Goal: Task Accomplishment & Management: Use online tool/utility

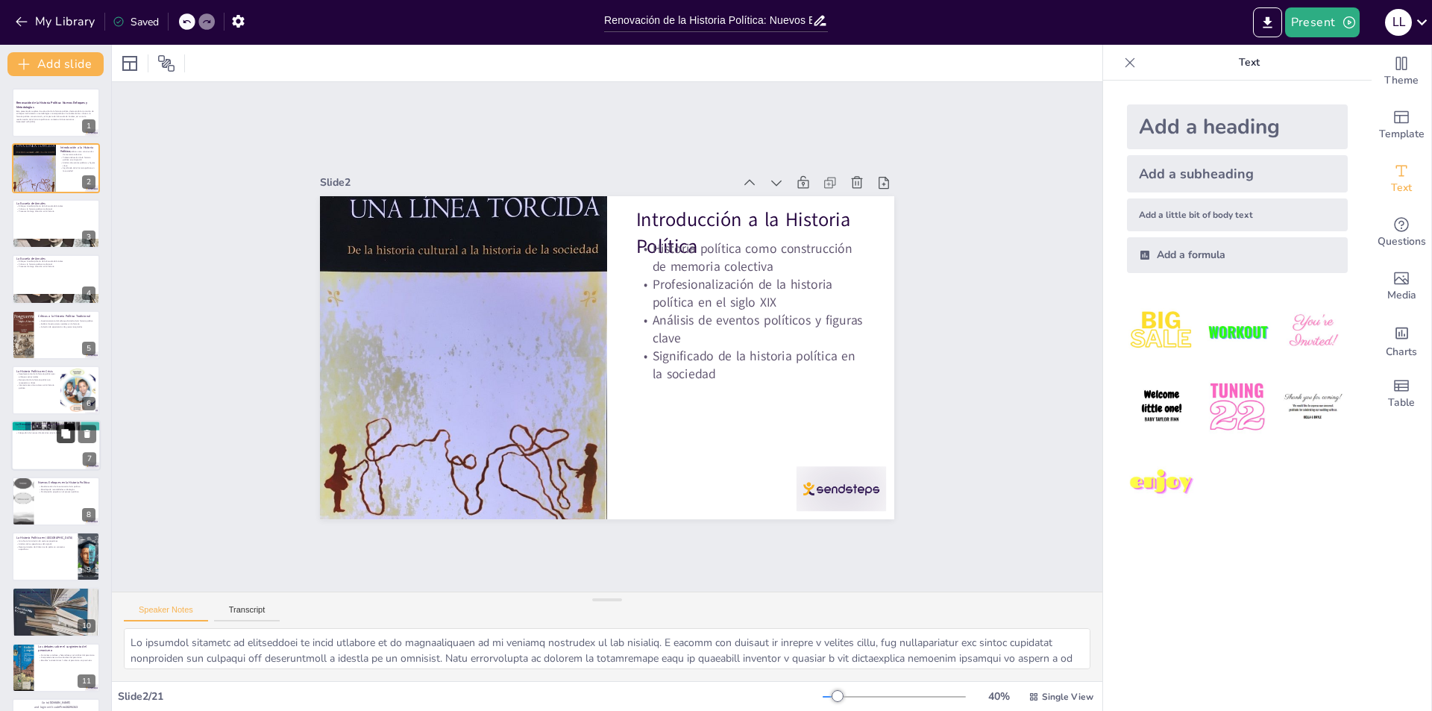
checkbox input "true"
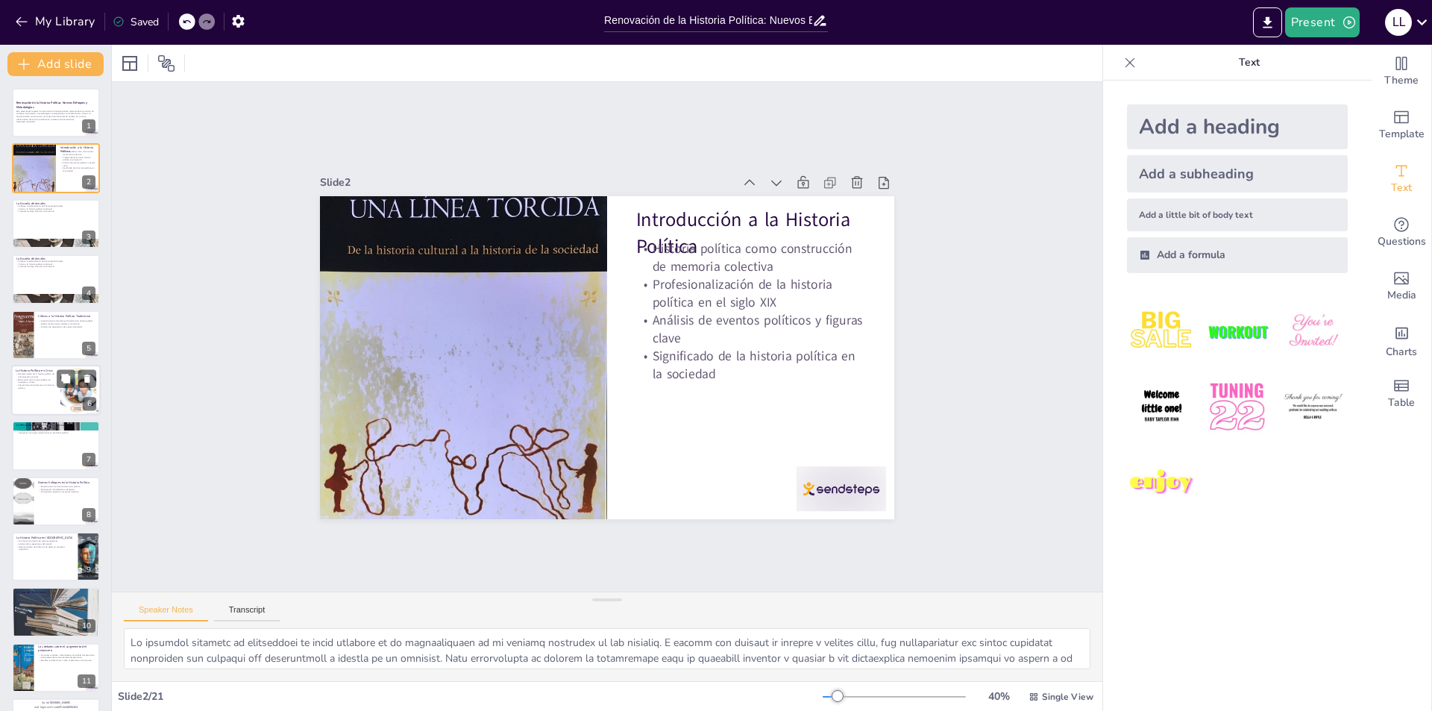
checkbox input "true"
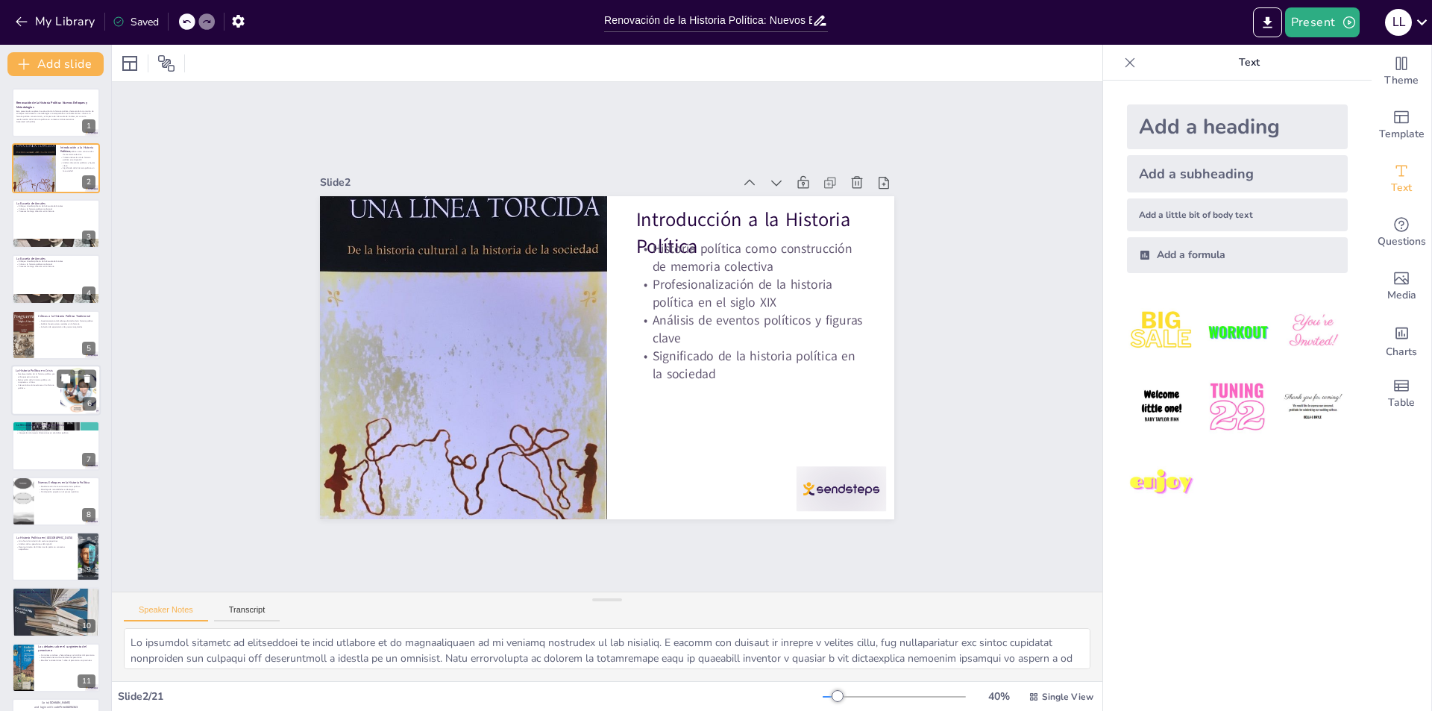
checkbox input "true"
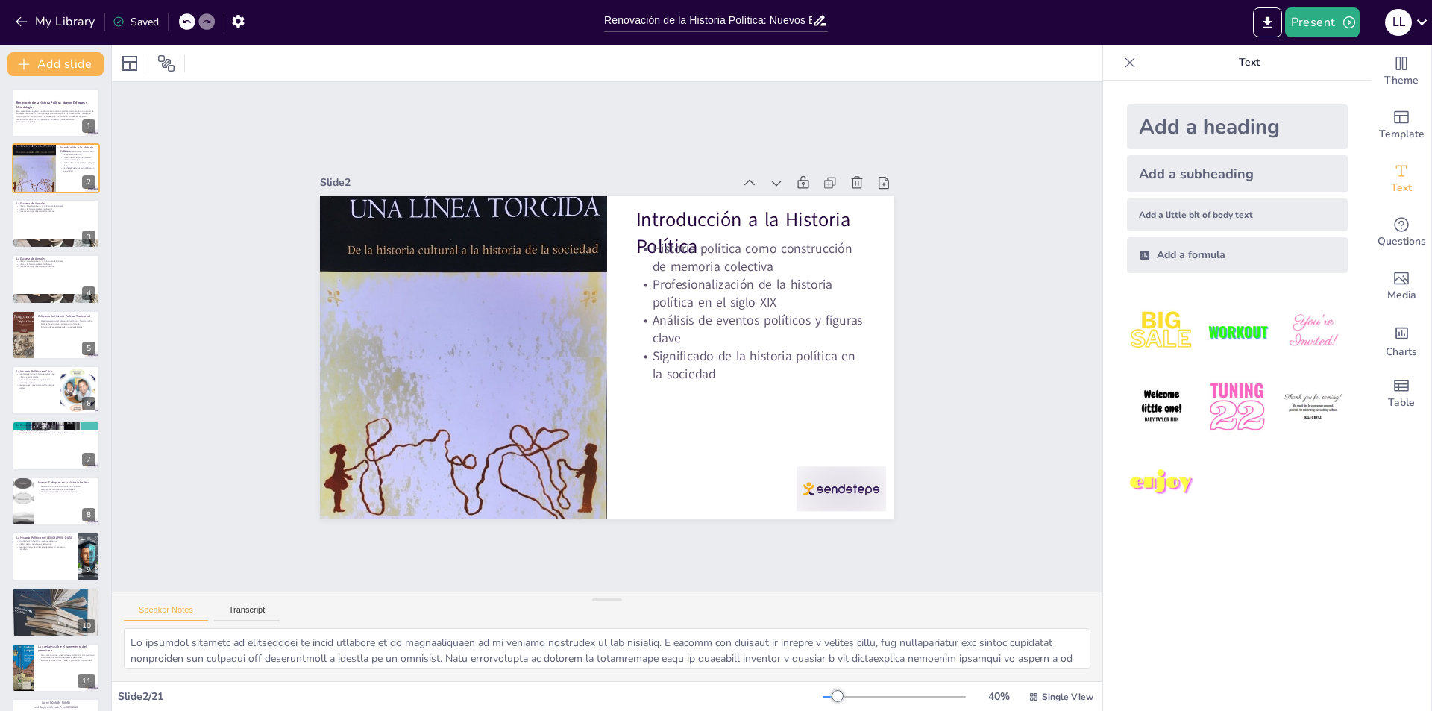
checkbox input "true"
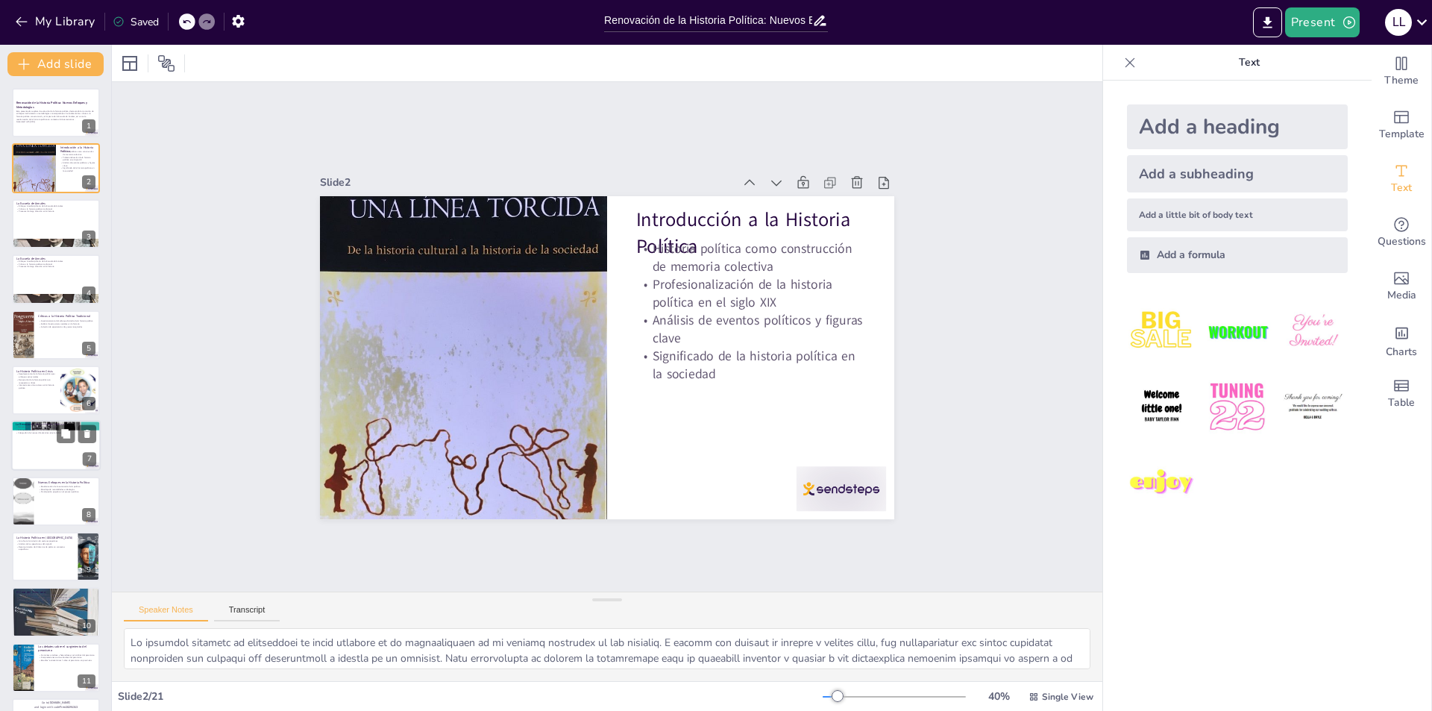
checkbox input "true"
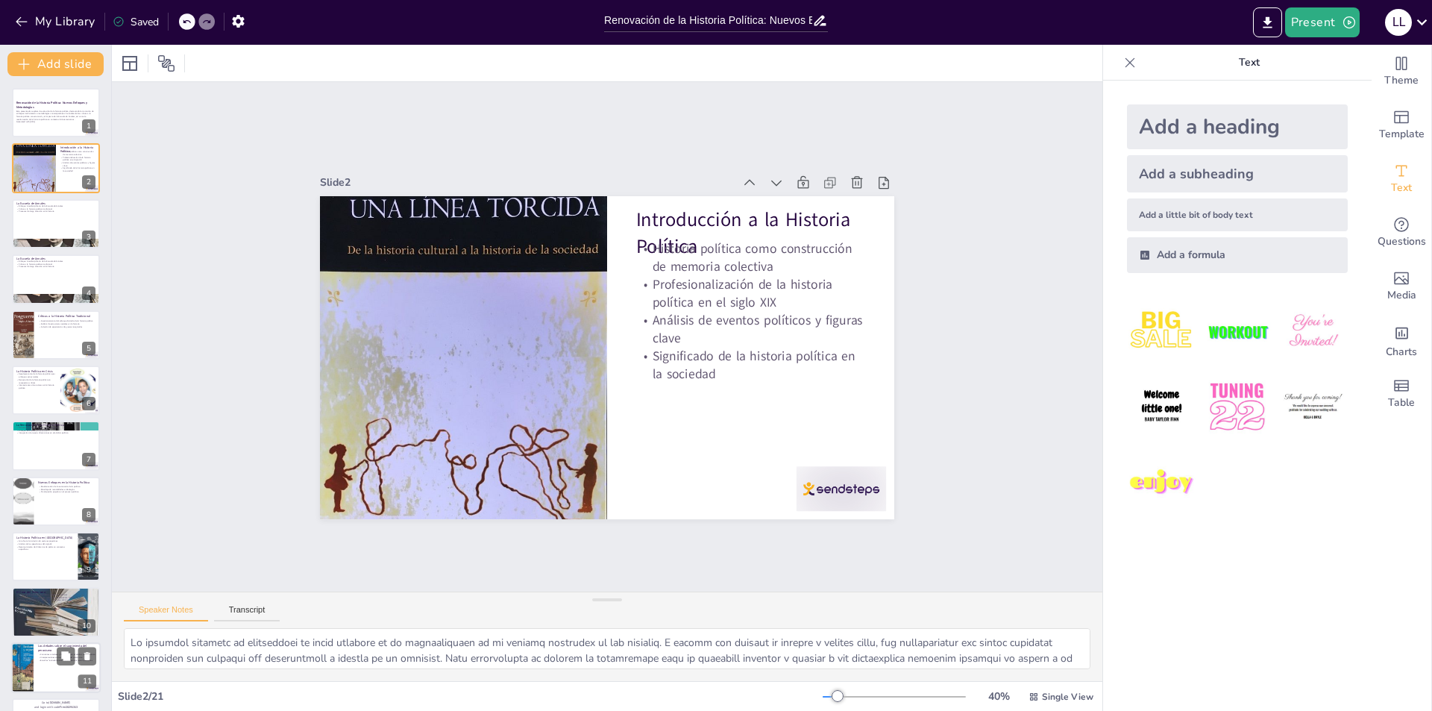
checkbox input "true"
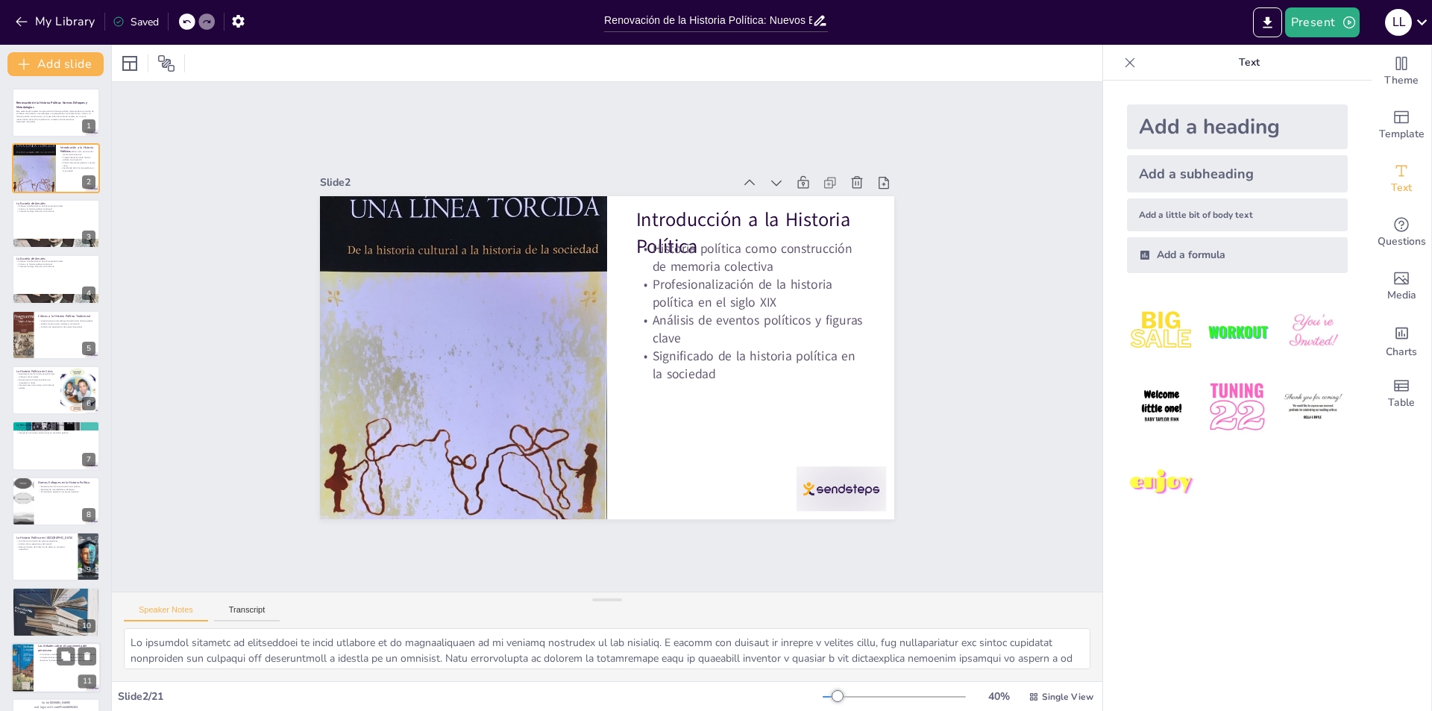
checkbox input "true"
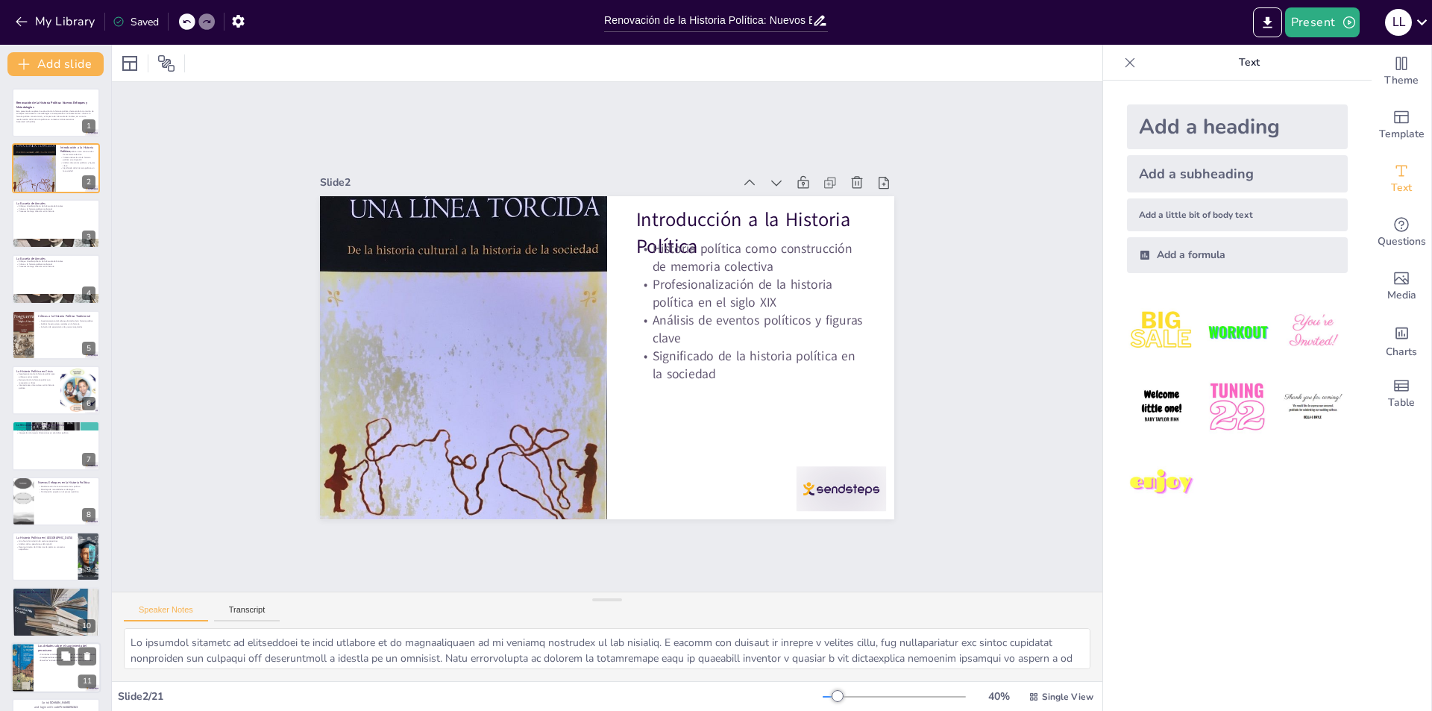
checkbox input "true"
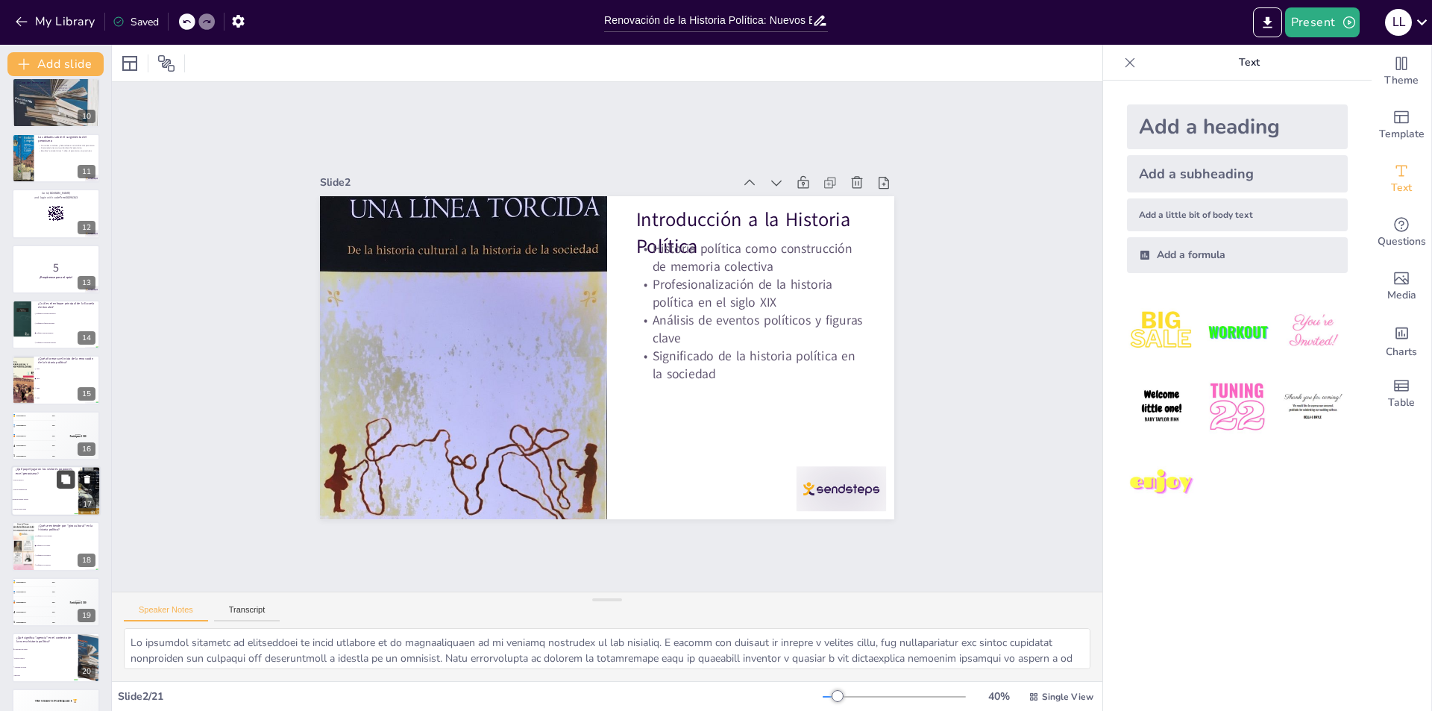
checkbox input "true"
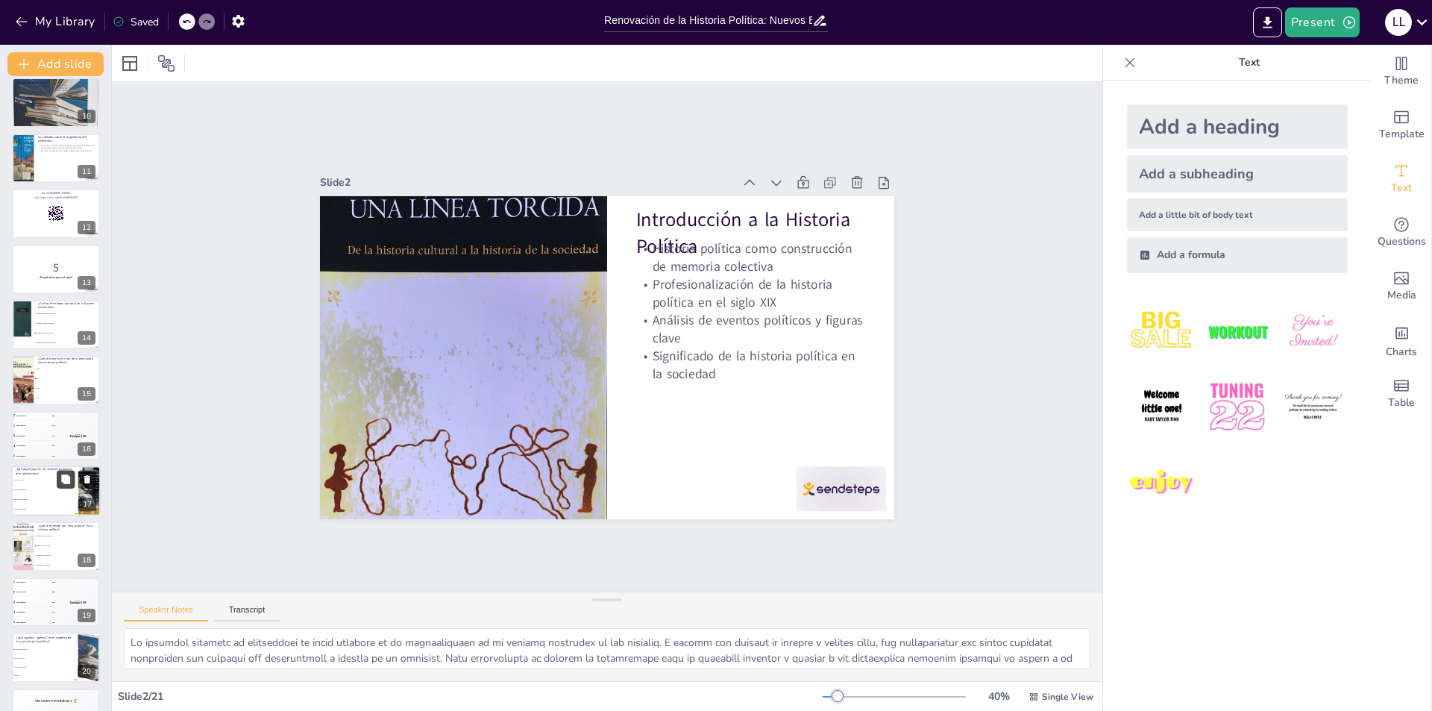
scroll to position [548, 0]
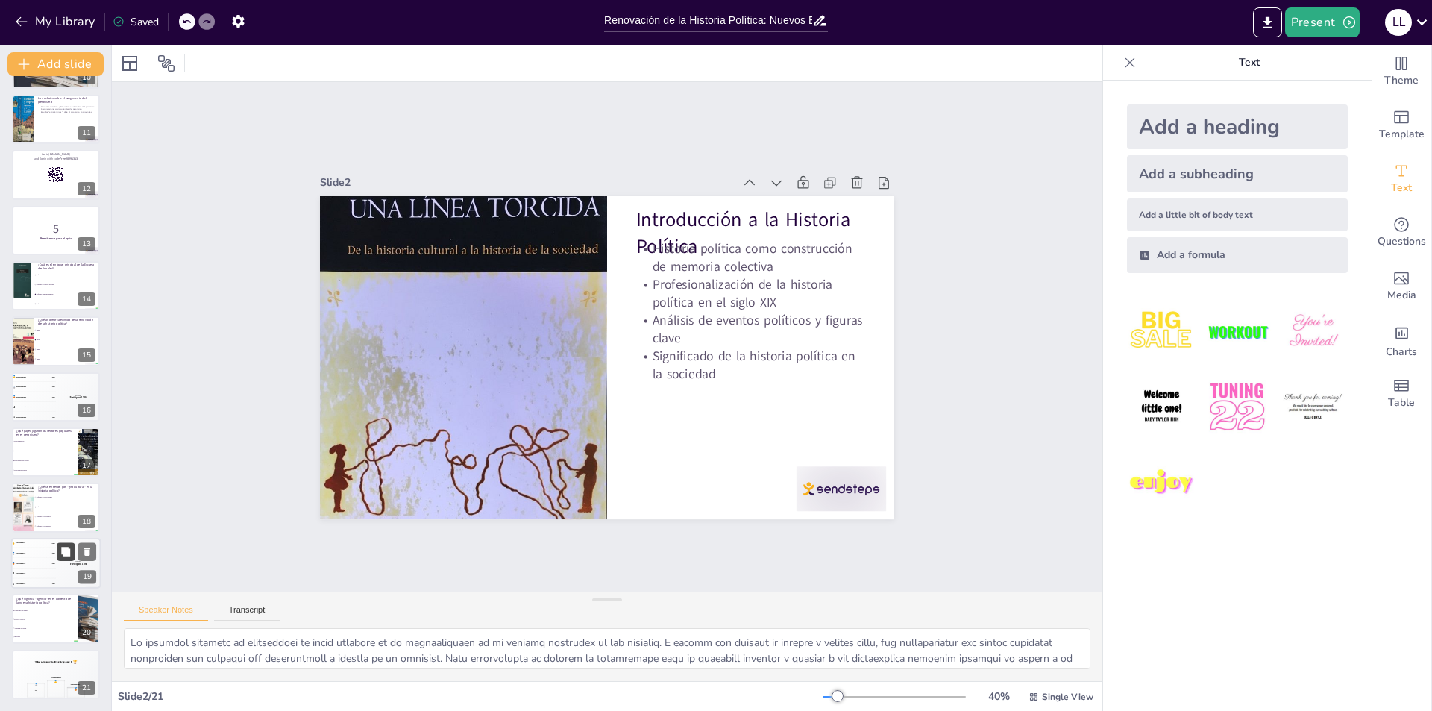
checkbox input "true"
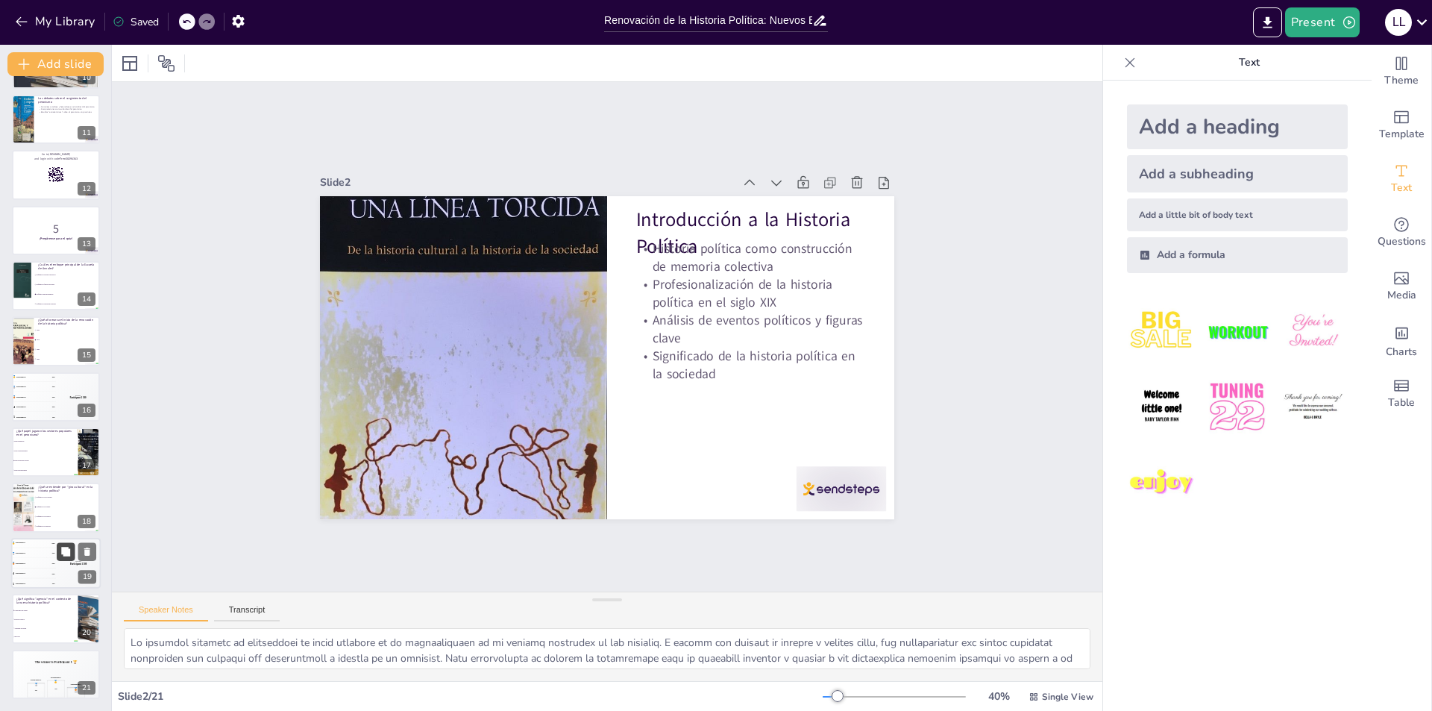
checkbox input "true"
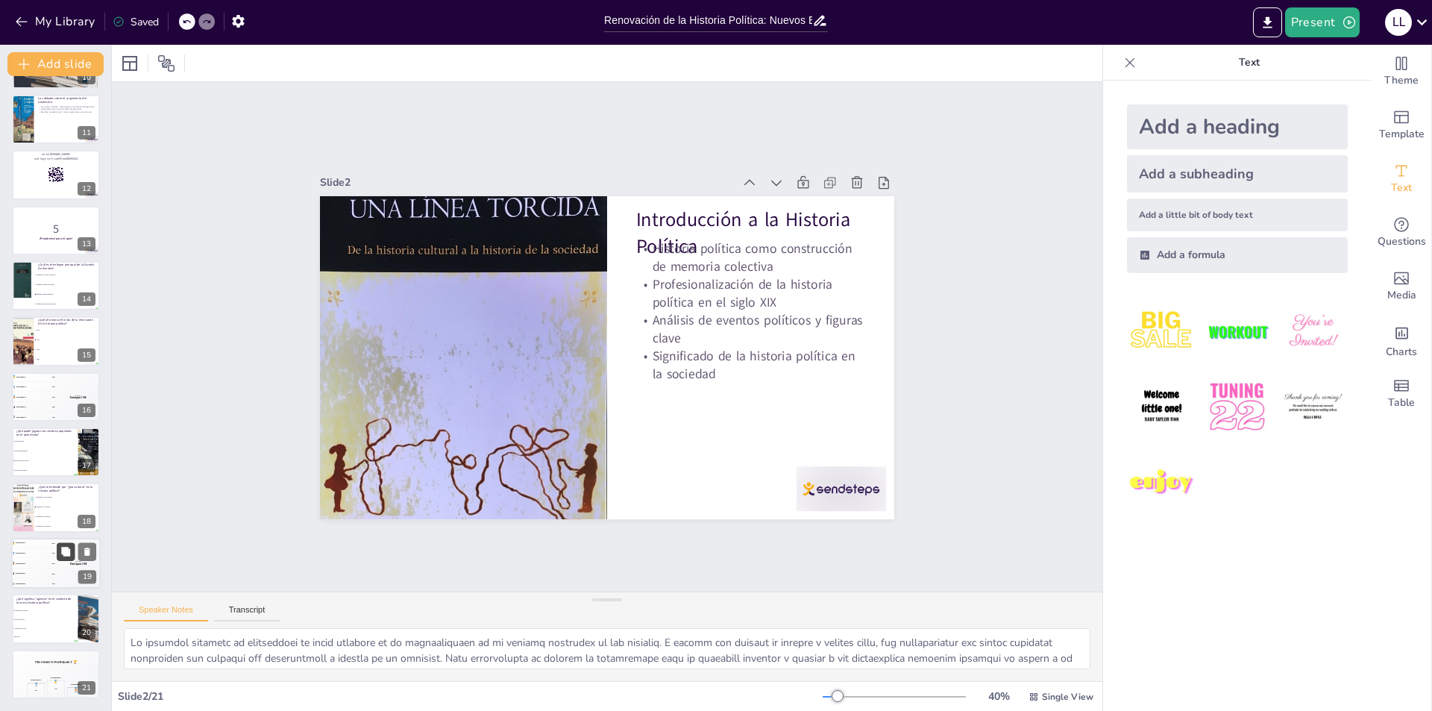
checkbox input "true"
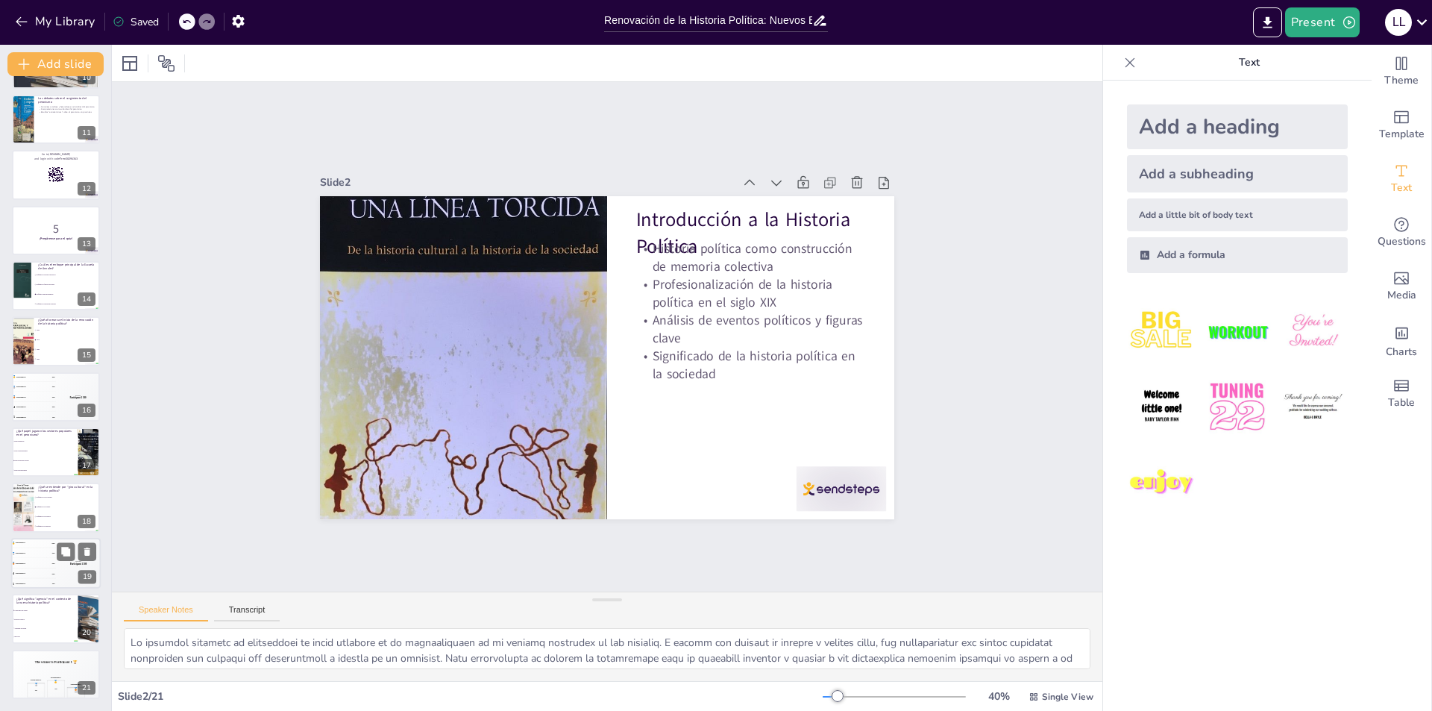
checkbox input "true"
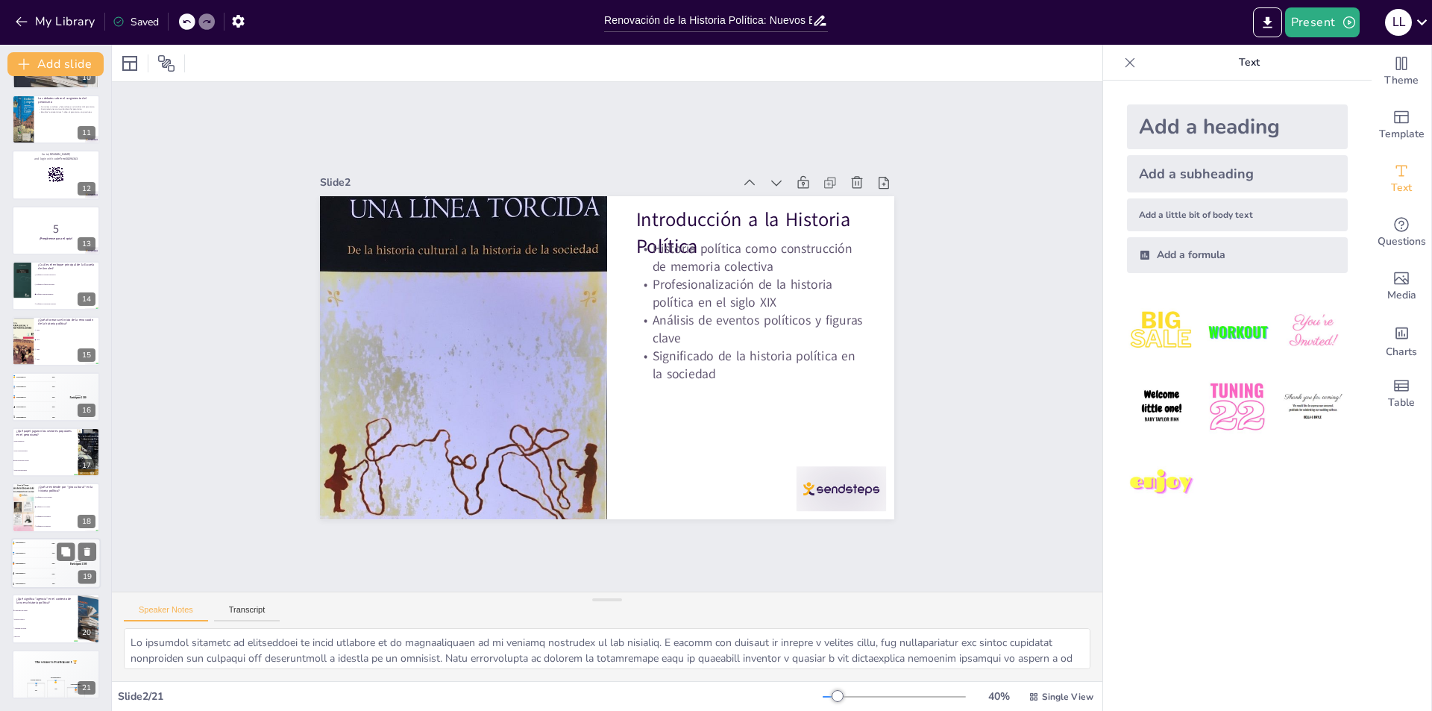
checkbox input "true"
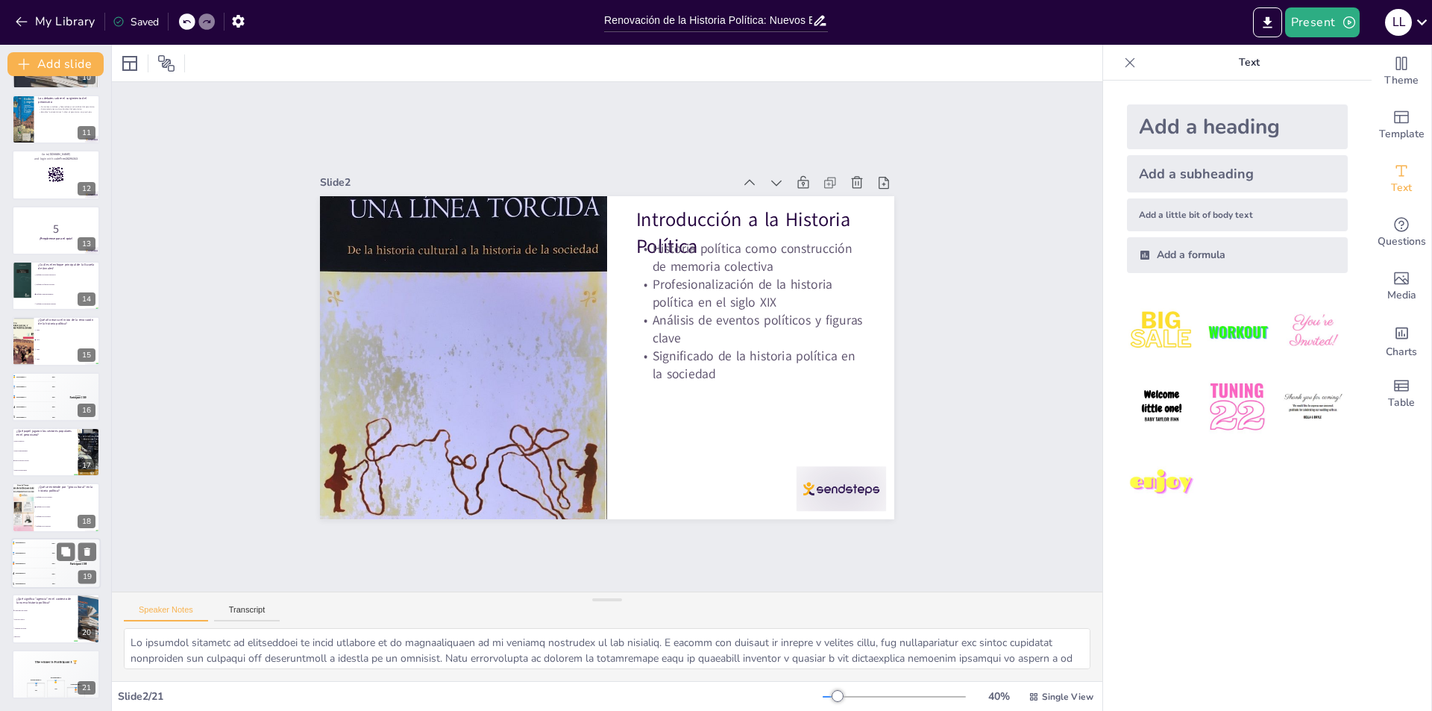
checkbox input "true"
click at [46, 583] on div "5 Participant 5 100" at bounding box center [33, 584] width 45 height 10
checkbox input "true"
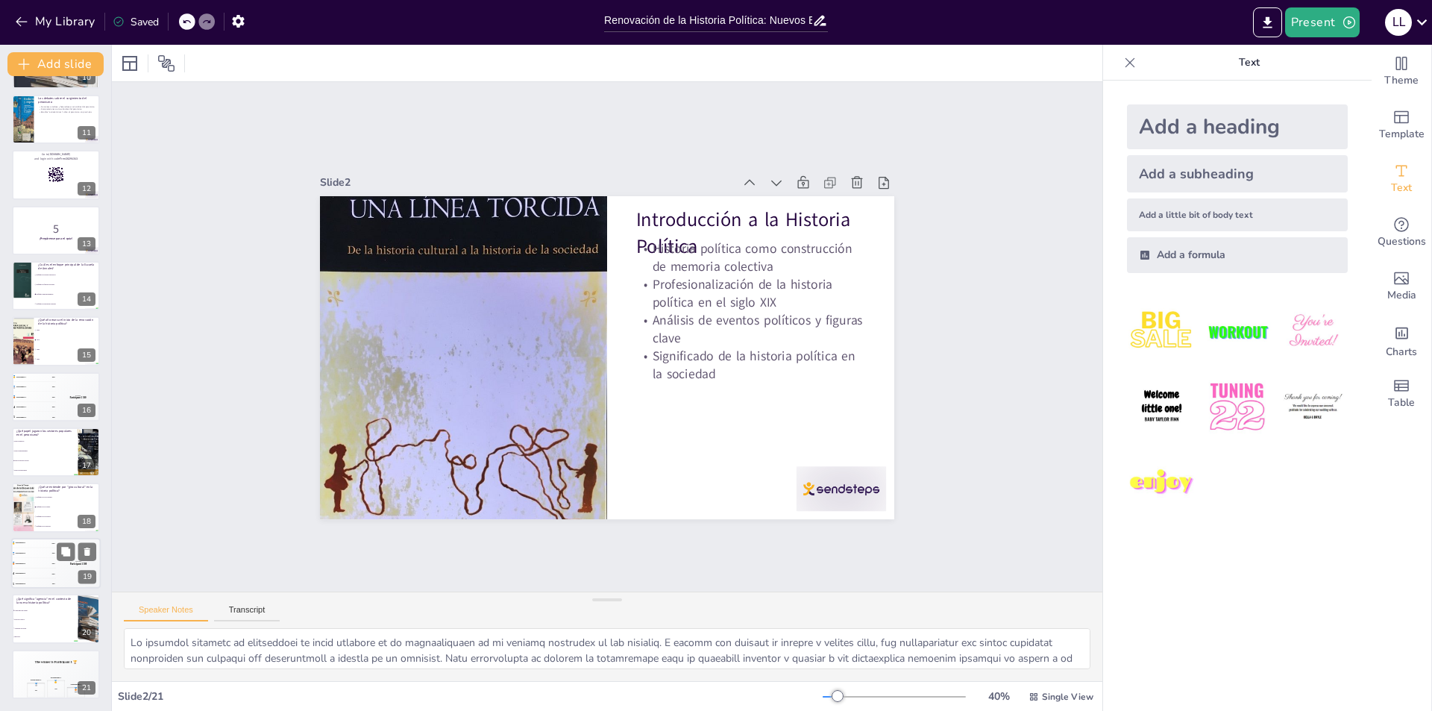
checkbox input "true"
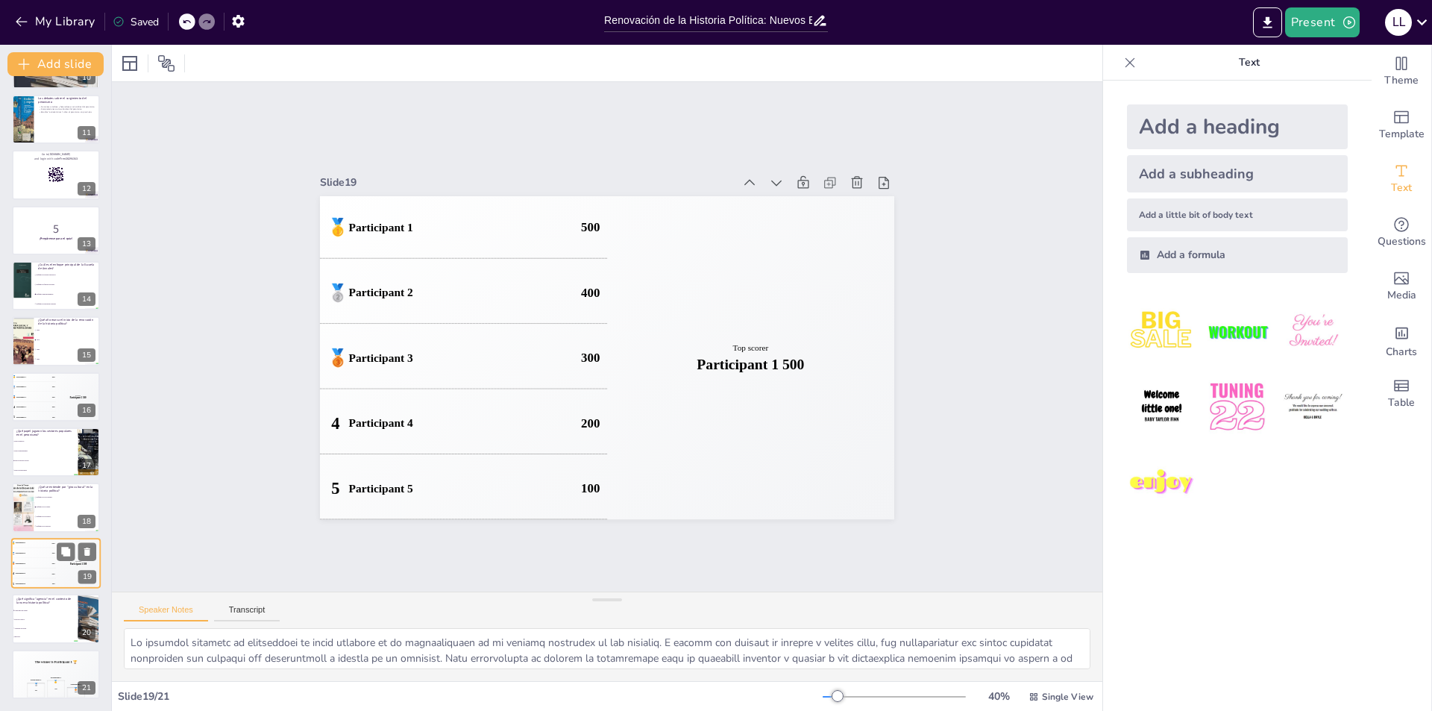
checkbox input "true"
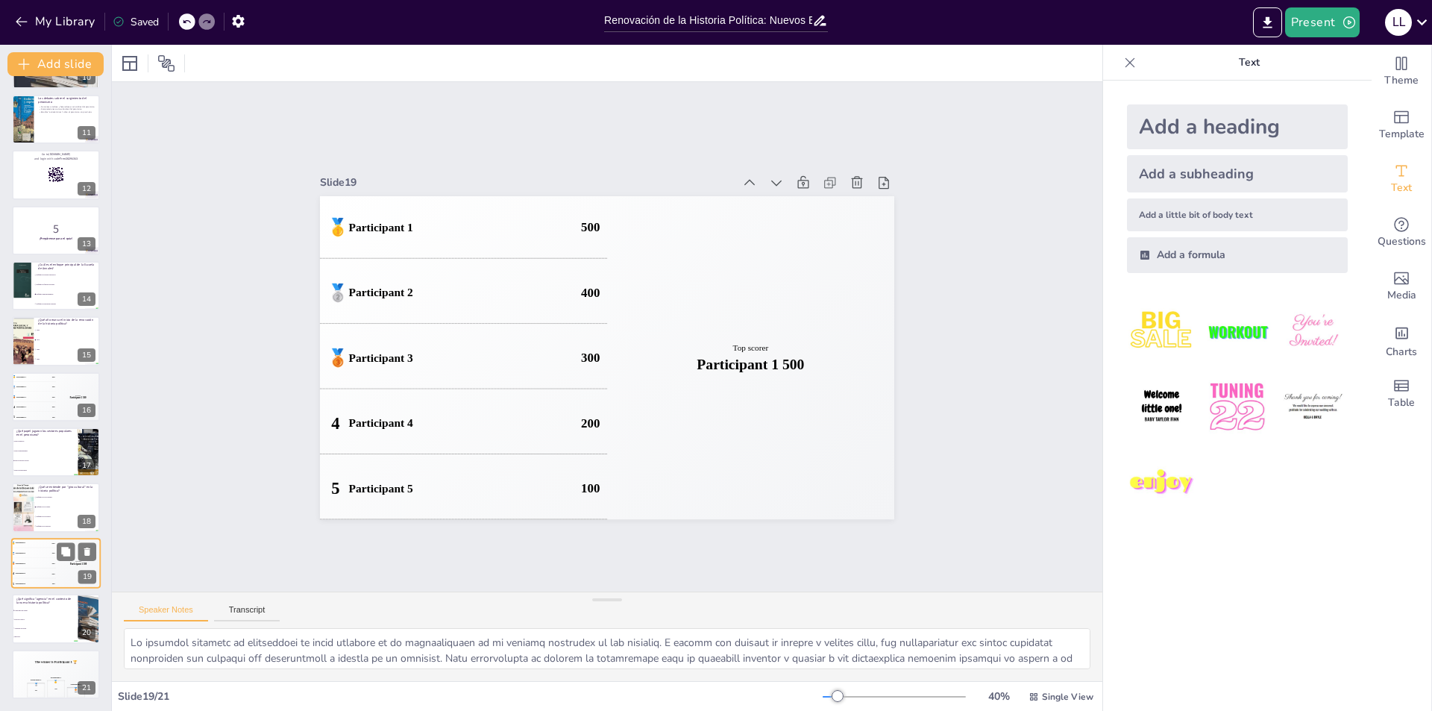
checkbox input "true"
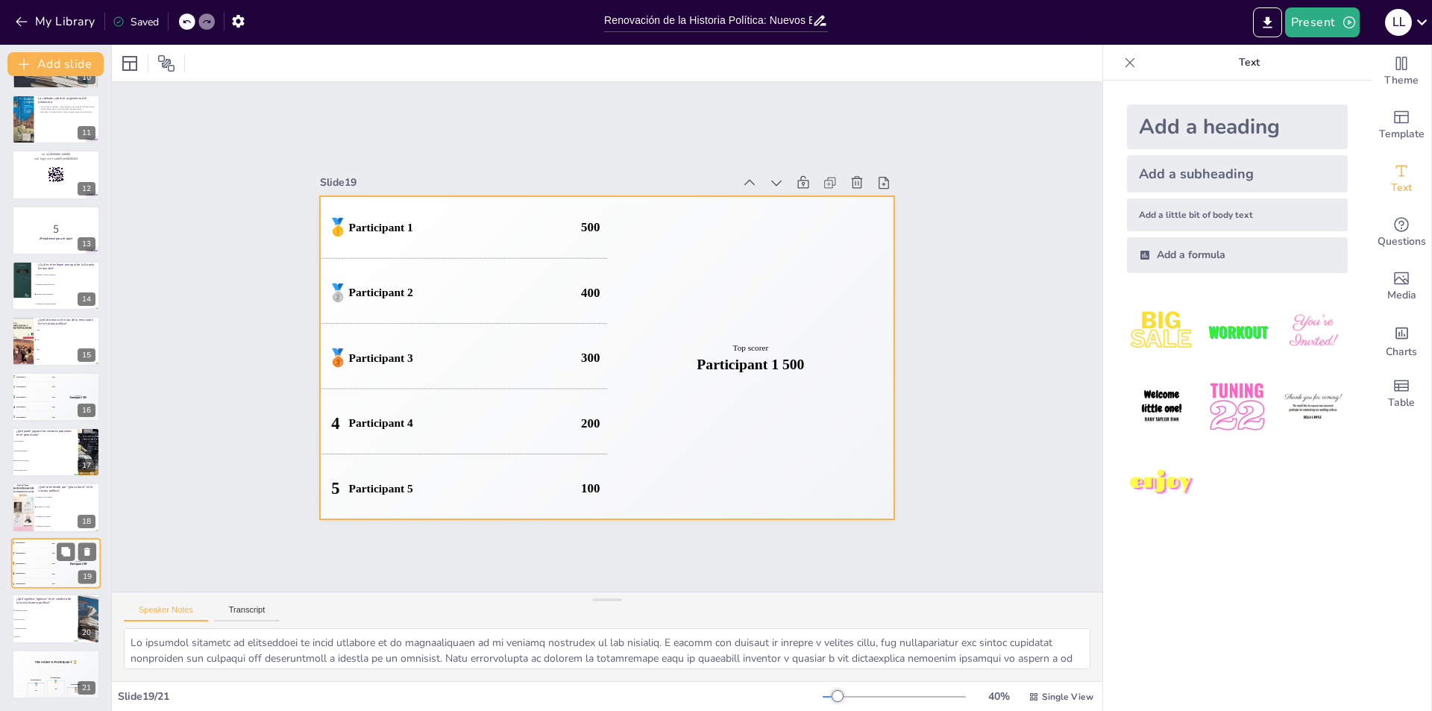
checkbox input "true"
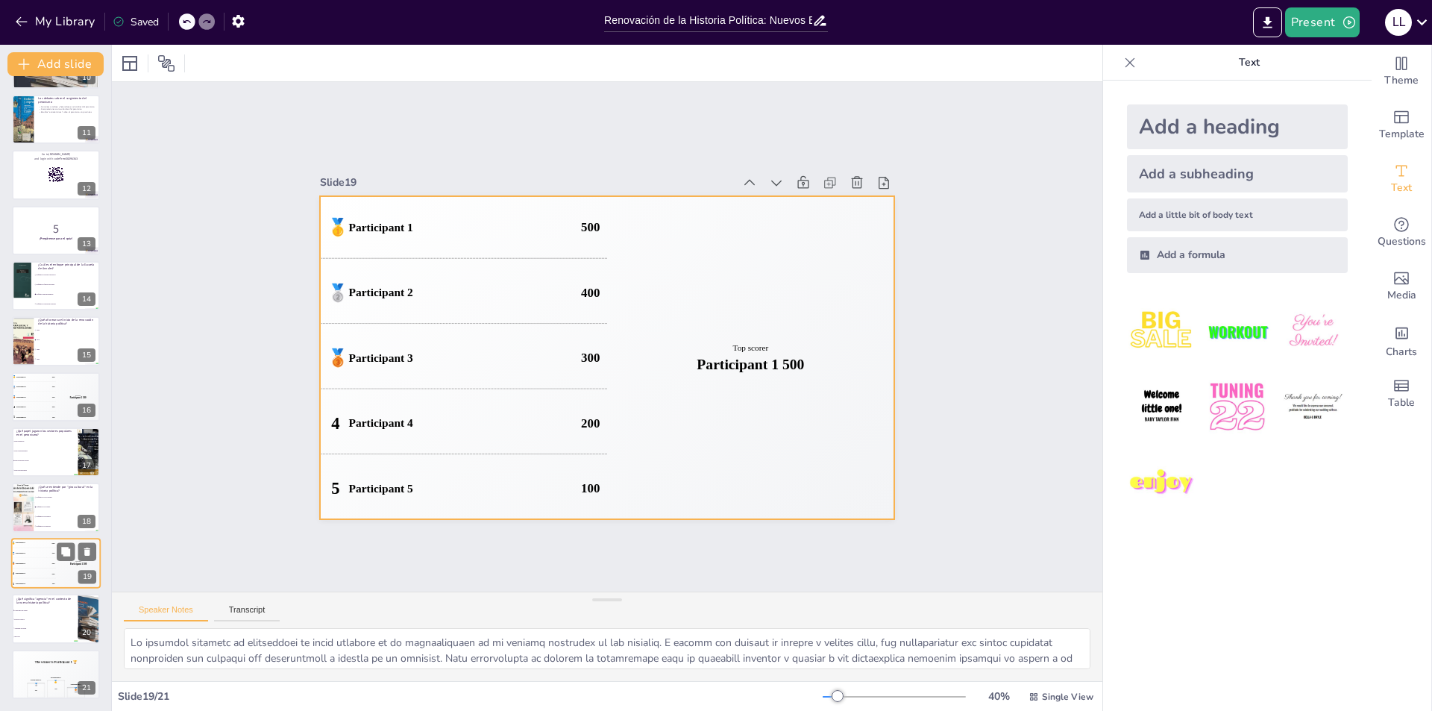
checkbox input "true"
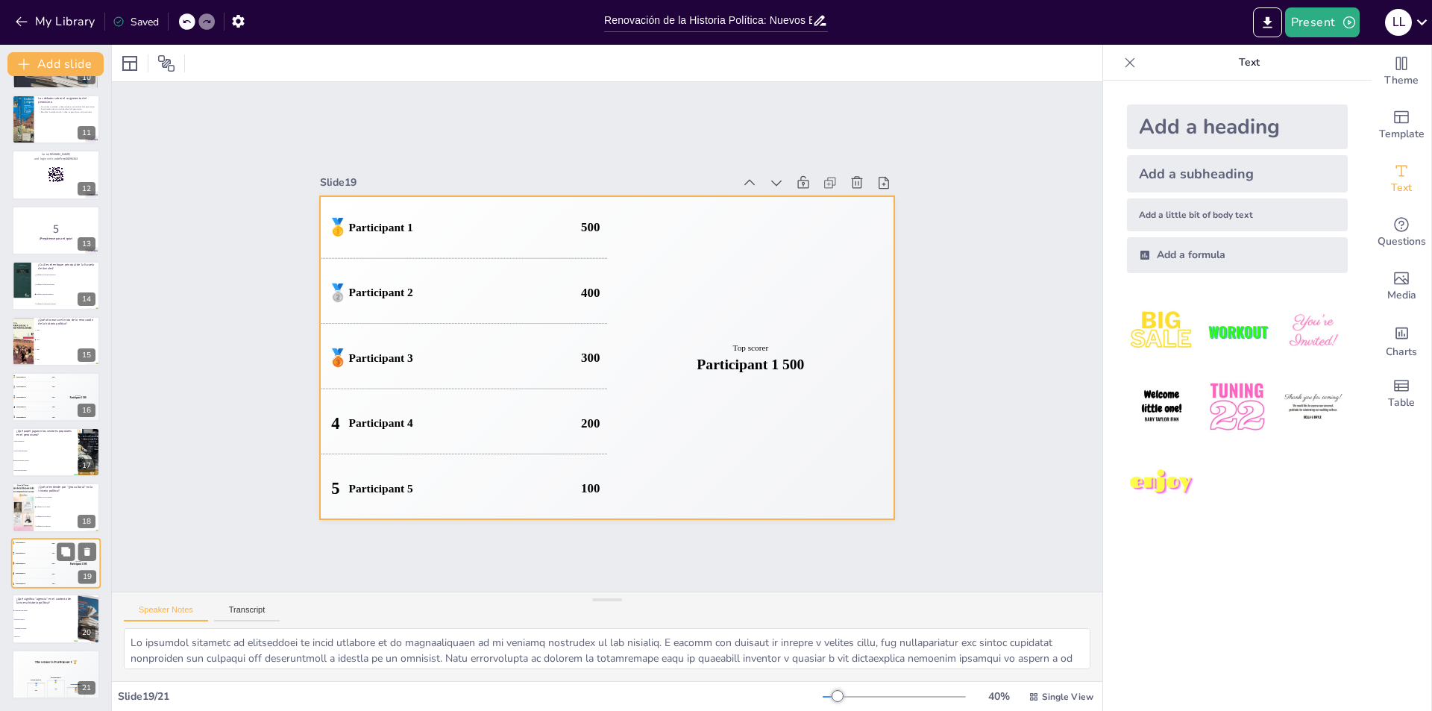
checkbox input "true"
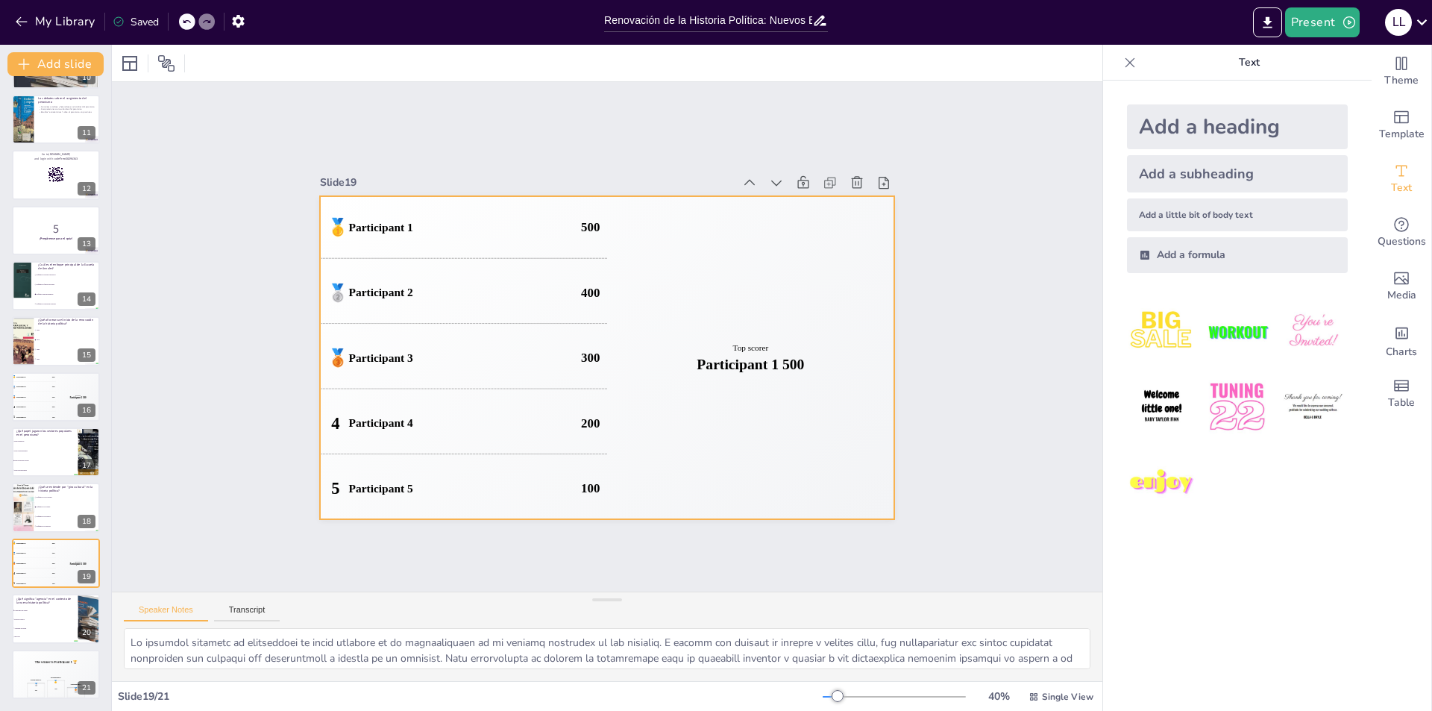
checkbox input "true"
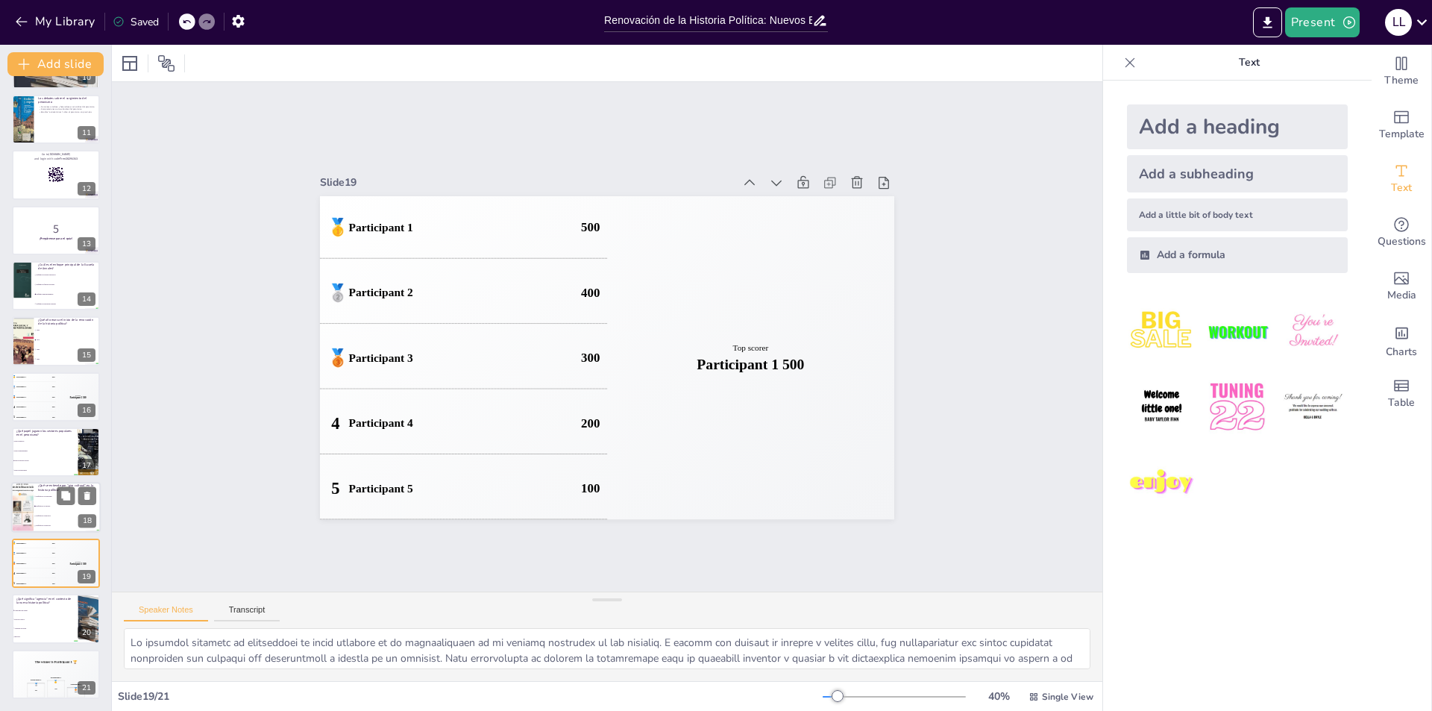
checkbox input "true"
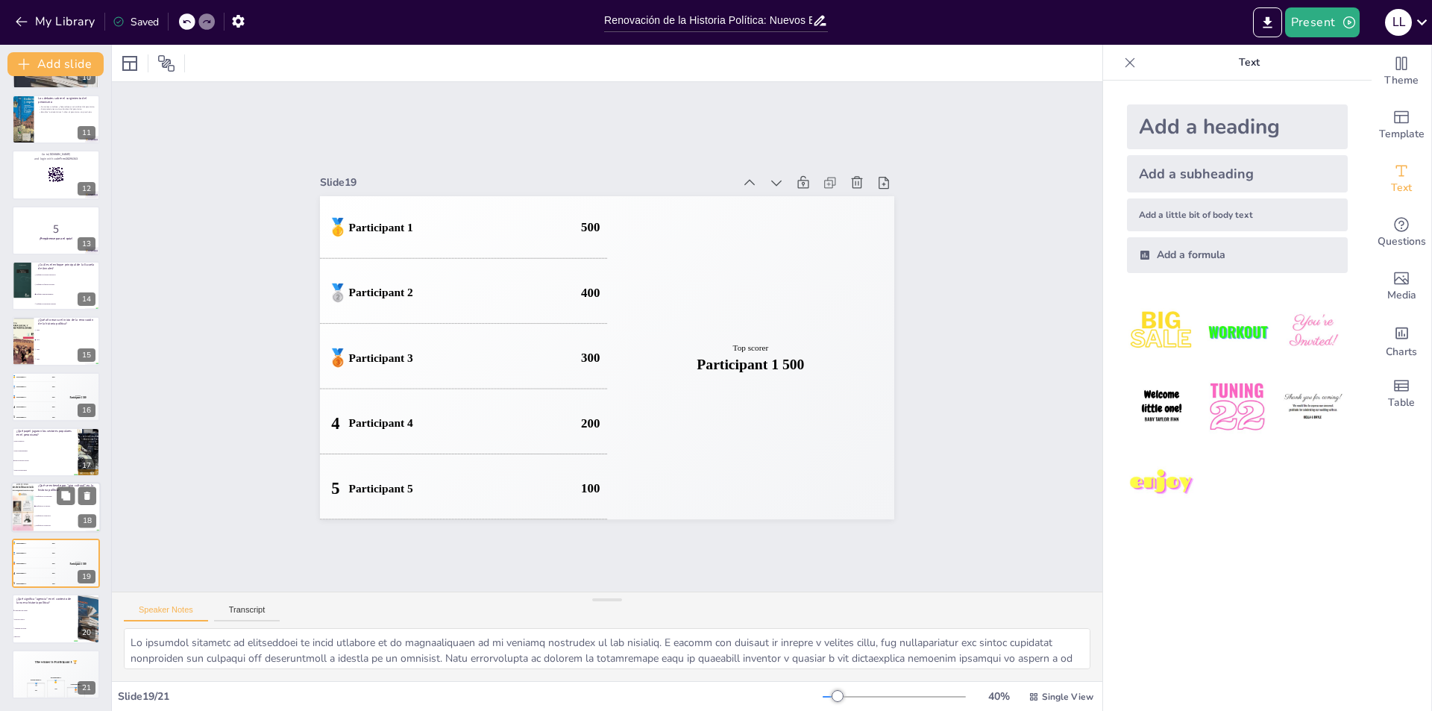
checkbox input "true"
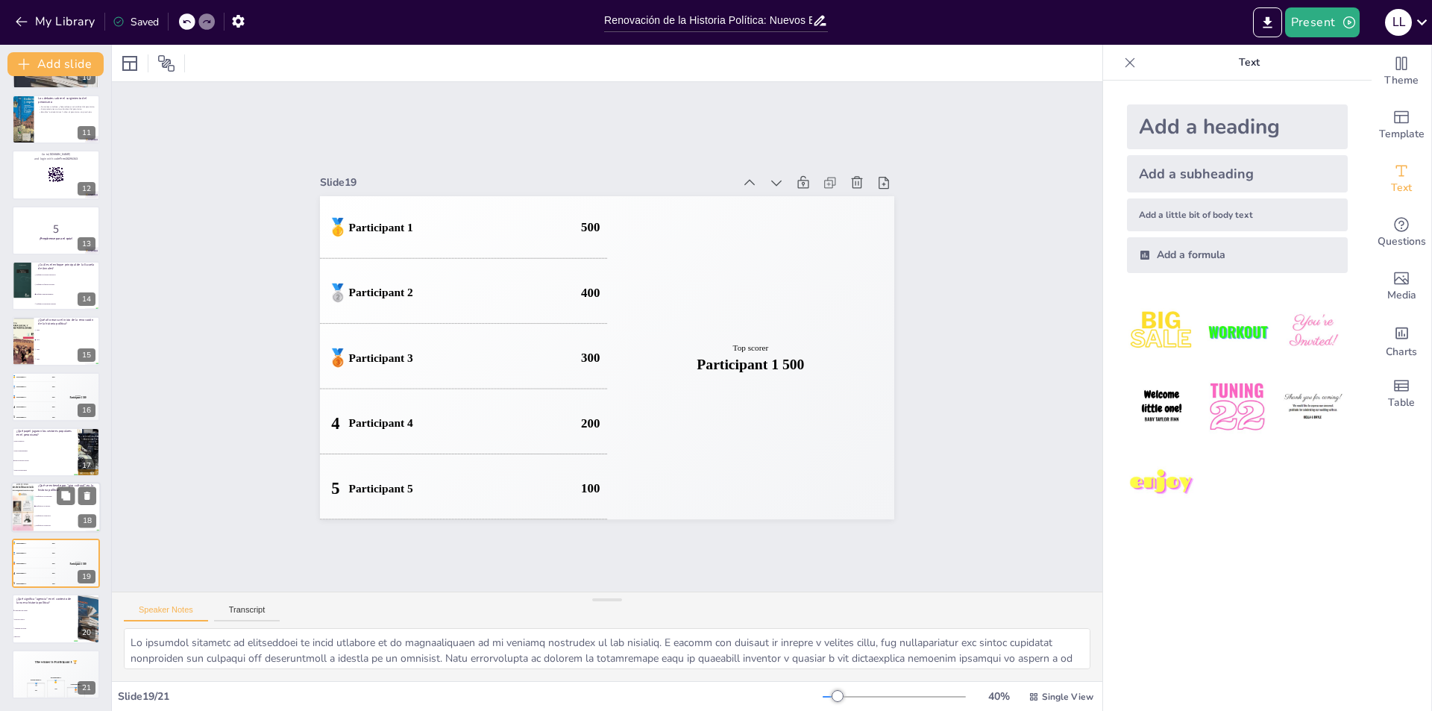
checkbox input "true"
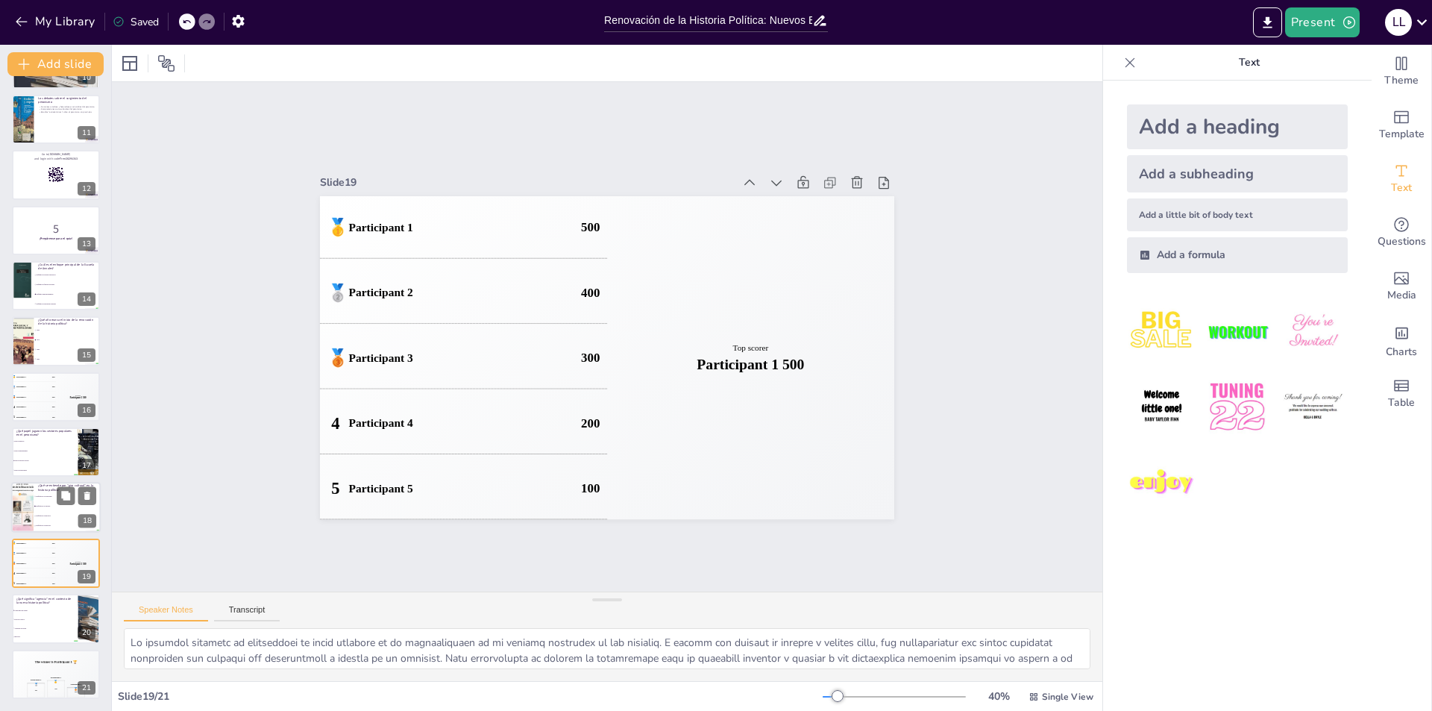
checkbox input "true"
click at [39, 525] on span "Enfoque en la historia" at bounding box center [68, 526] width 64 height 2
checkbox input "true"
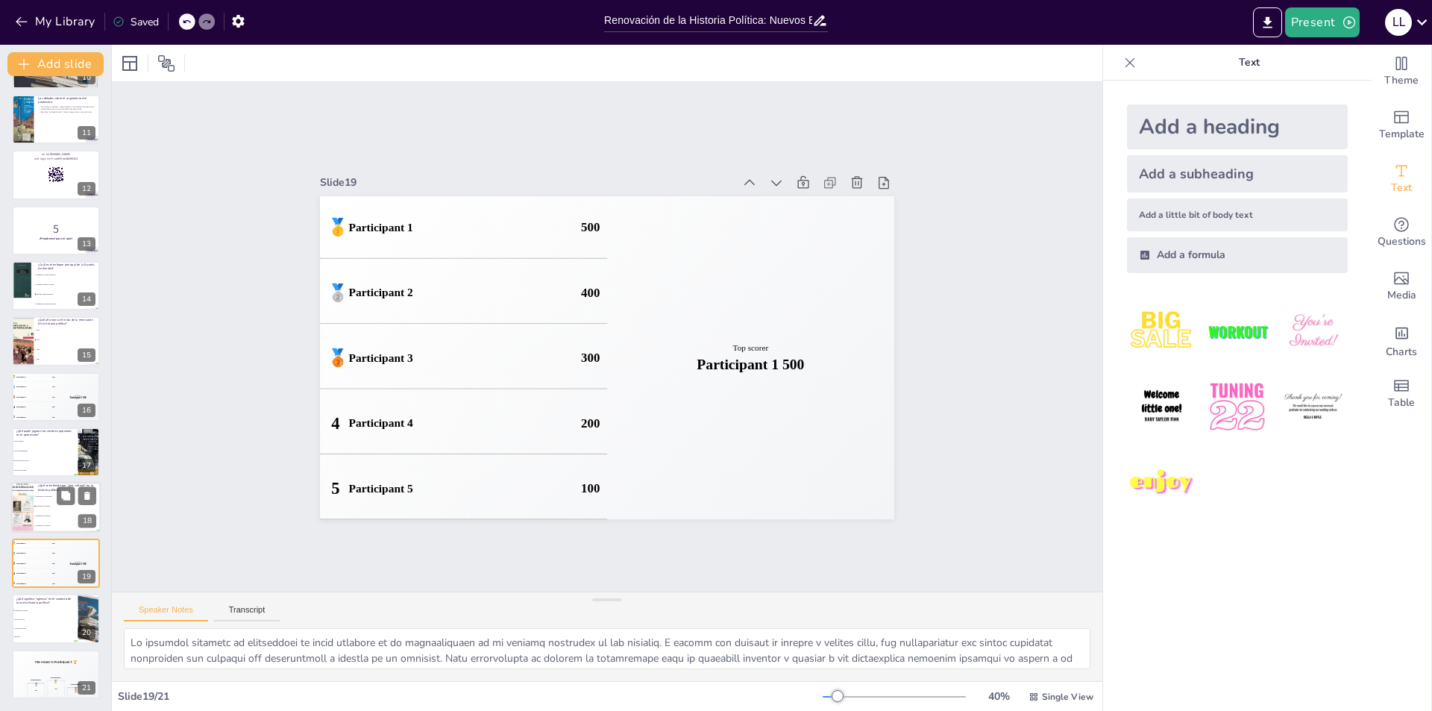
checkbox input "true"
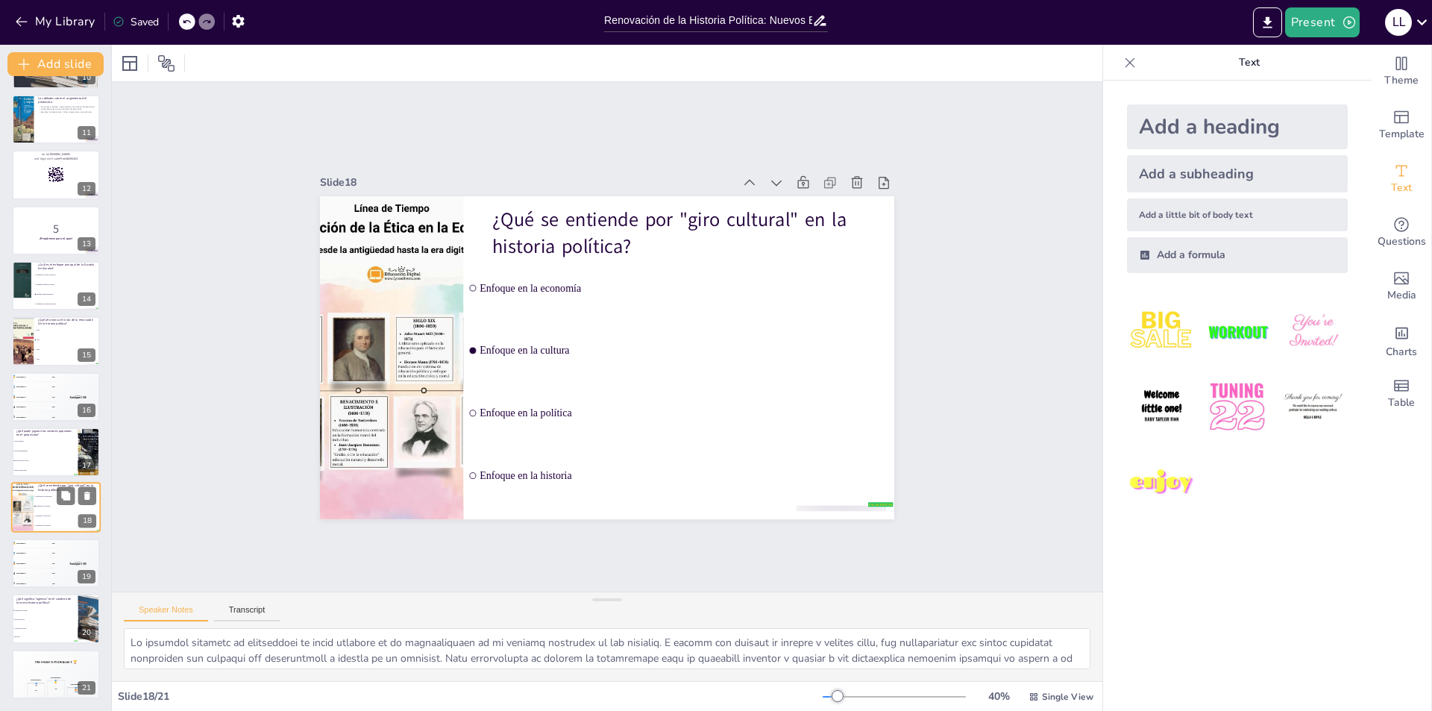
checkbox input "true"
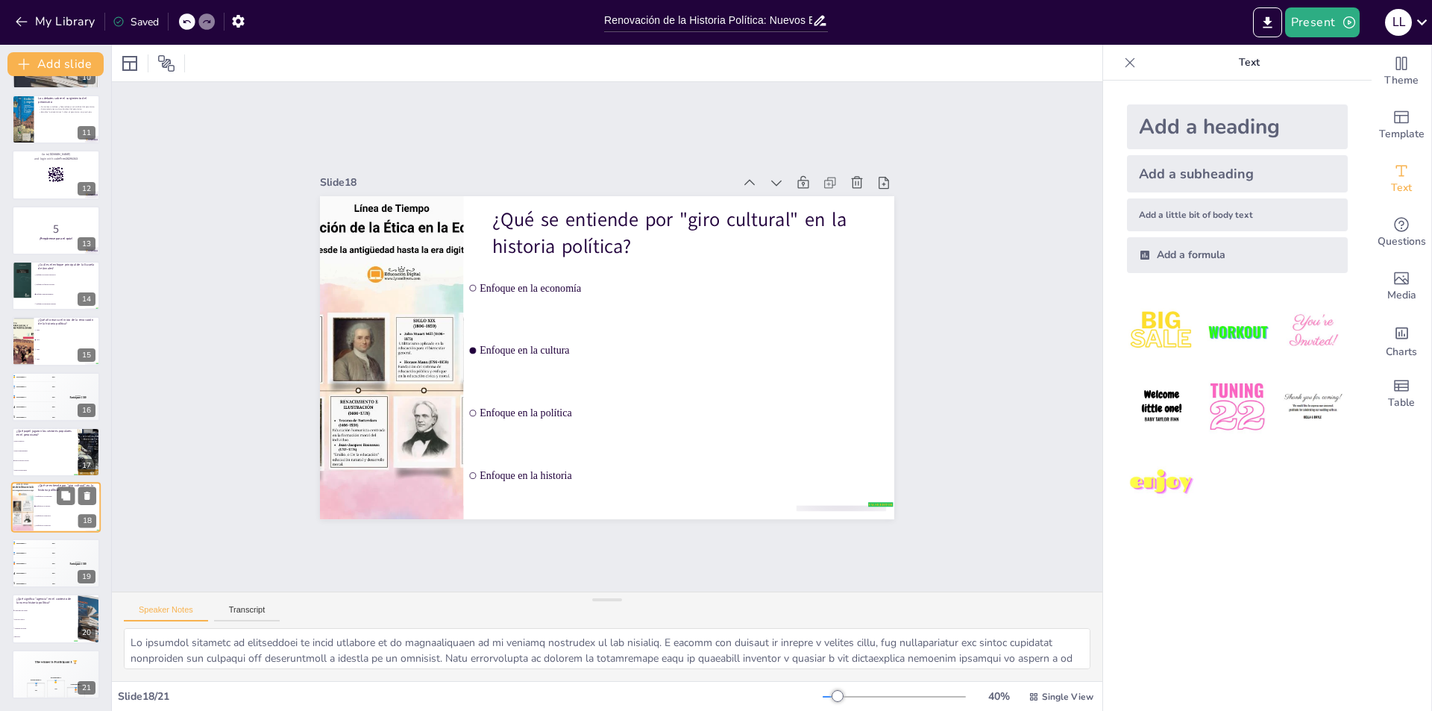
checkbox input "true"
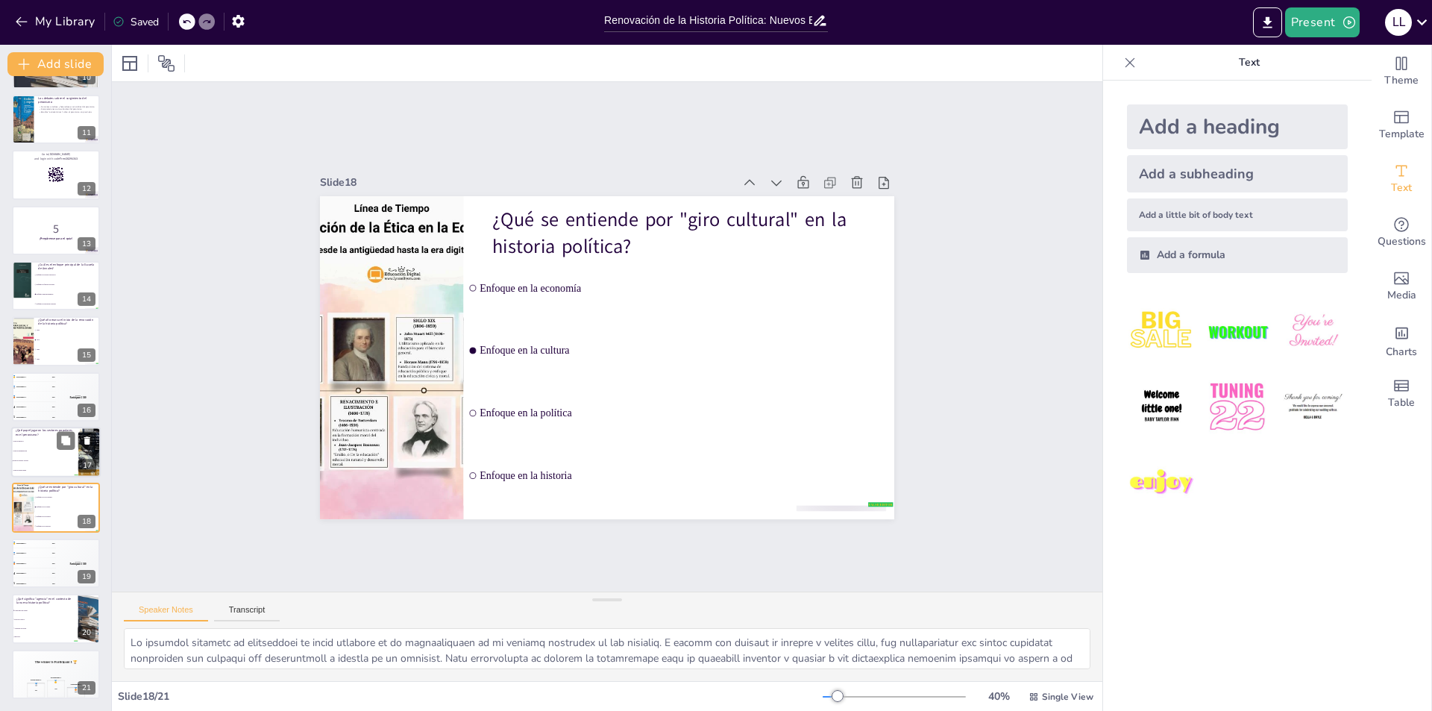
checkbox input "true"
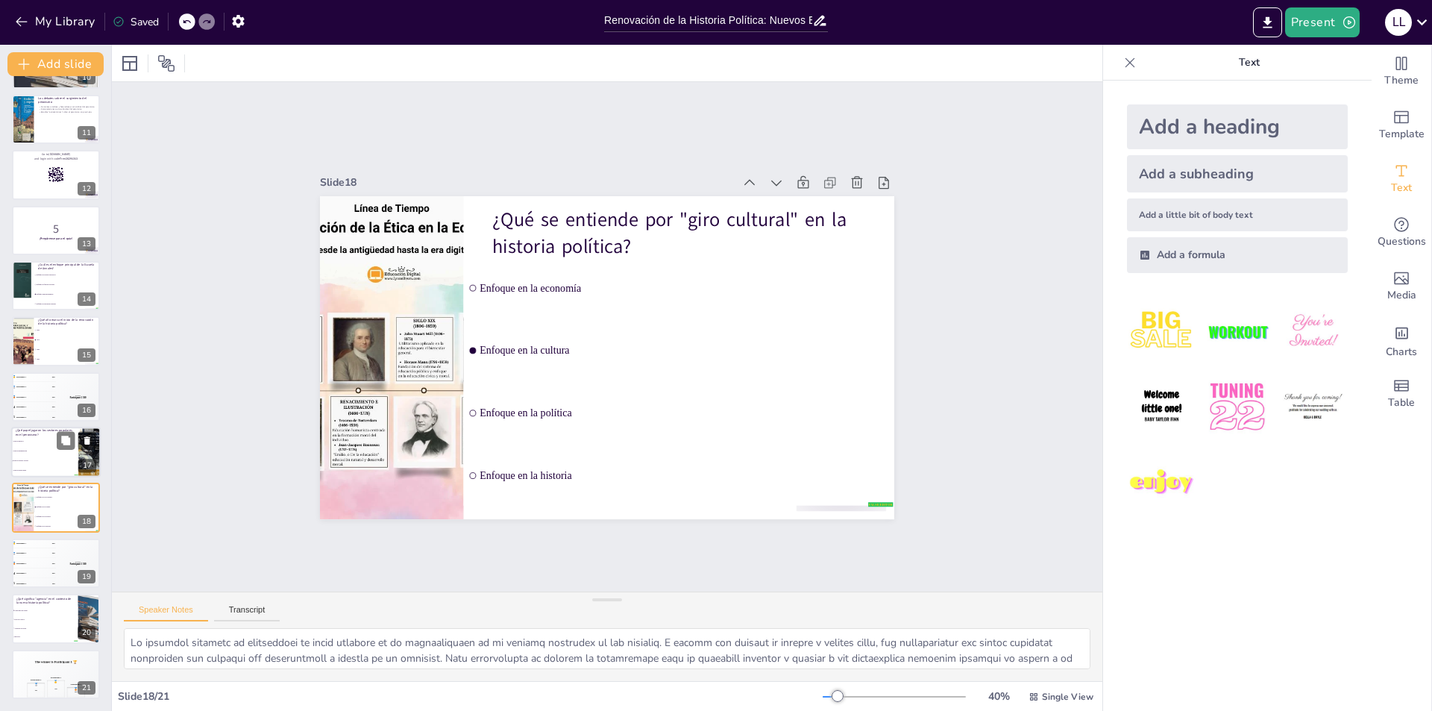
checkbox input "true"
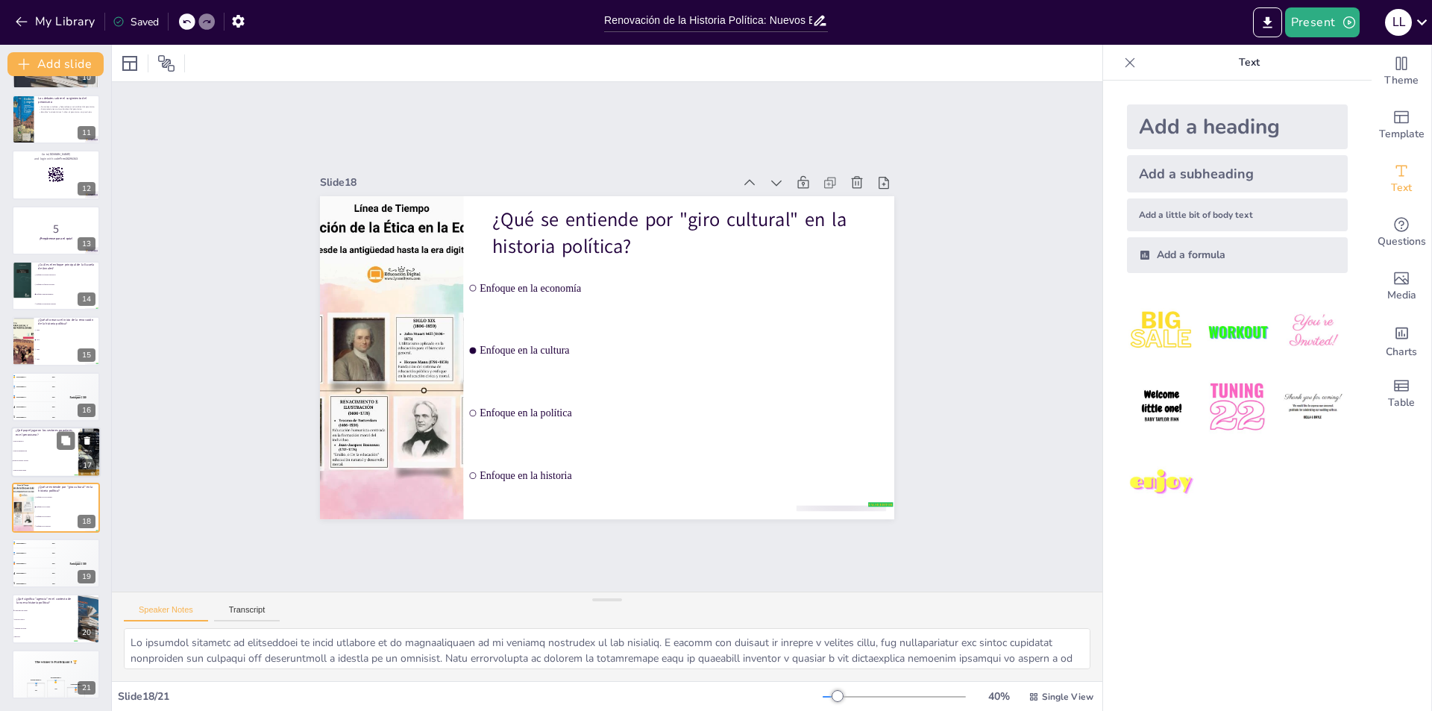
checkbox input "true"
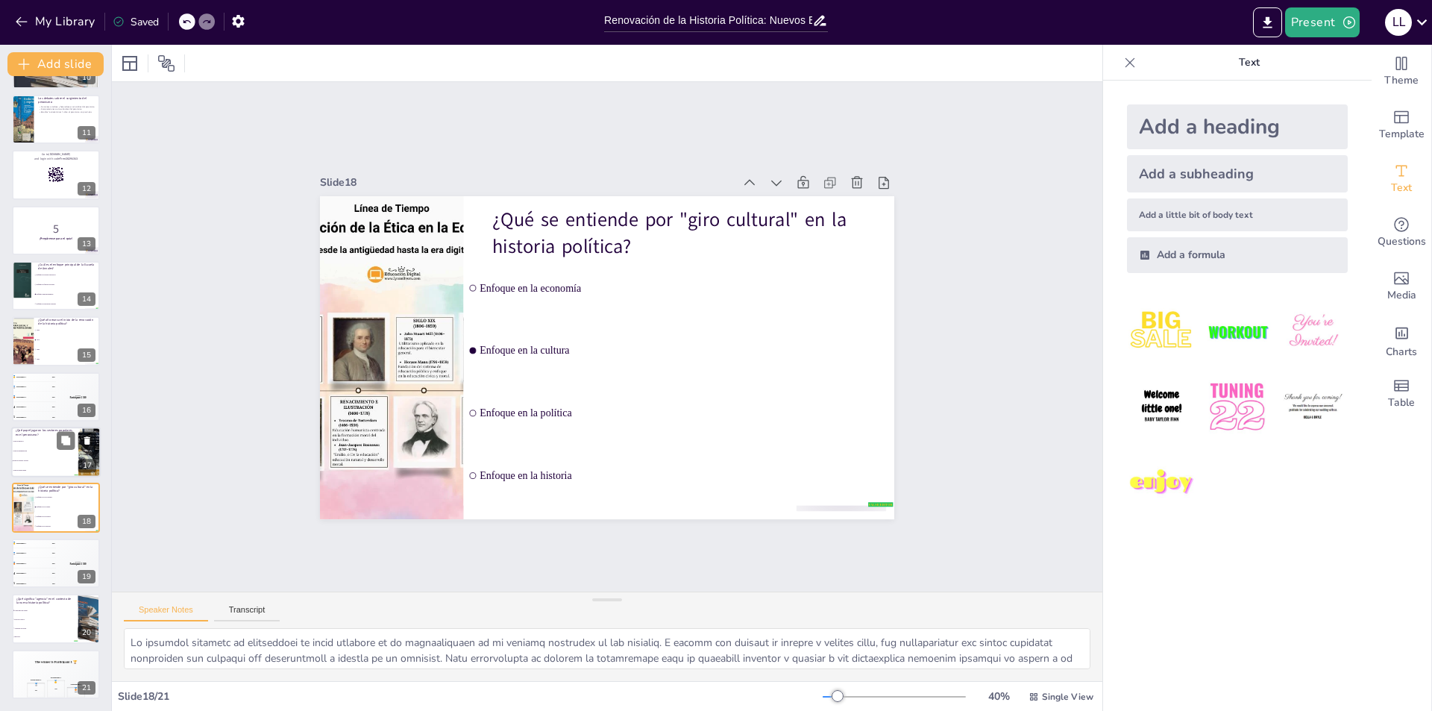
checkbox input "true"
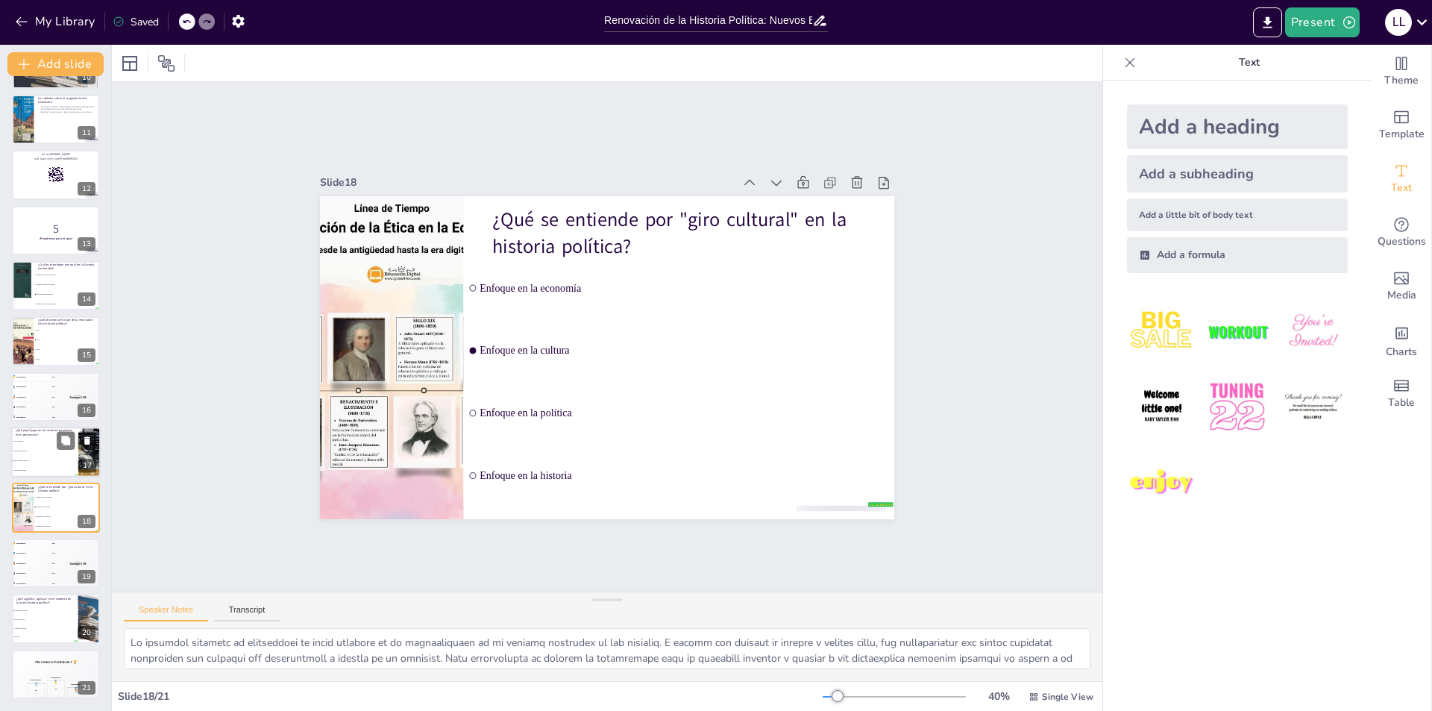
checkbox input "true"
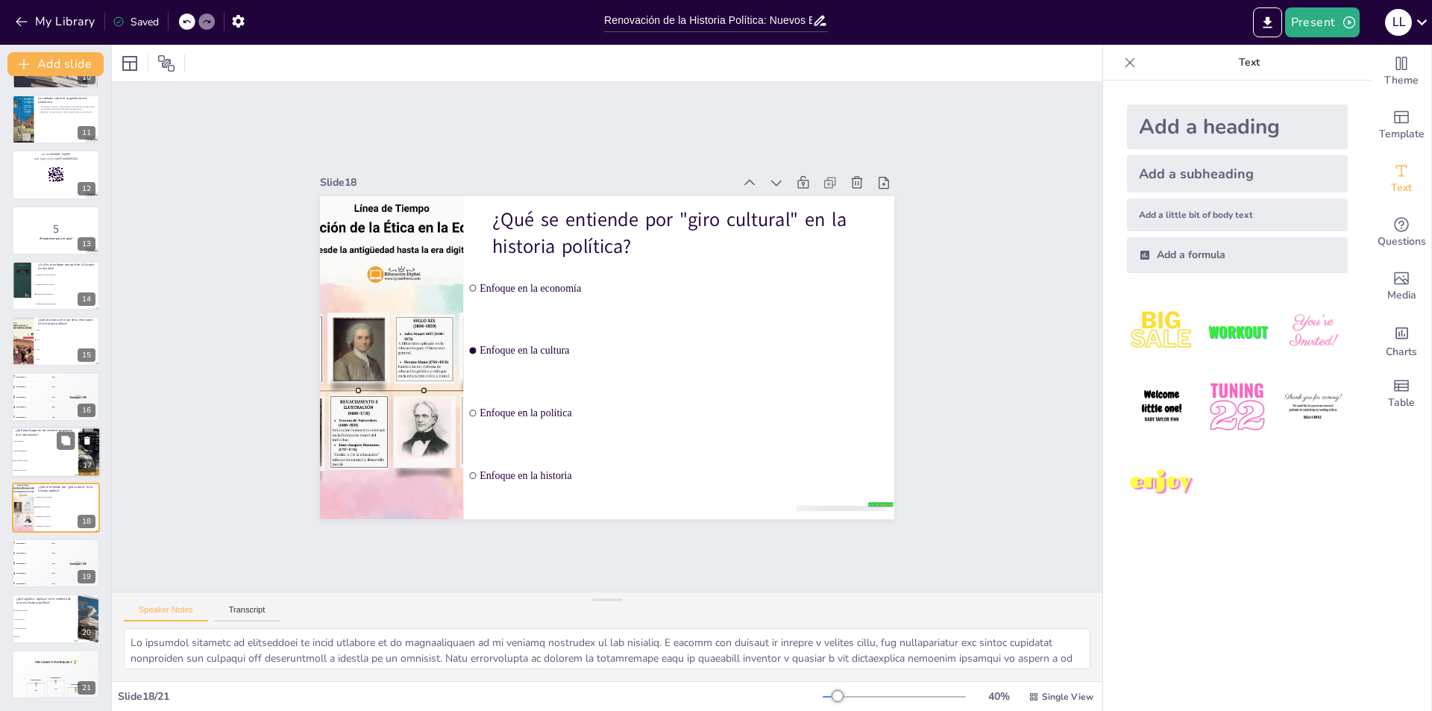
checkbox input "true"
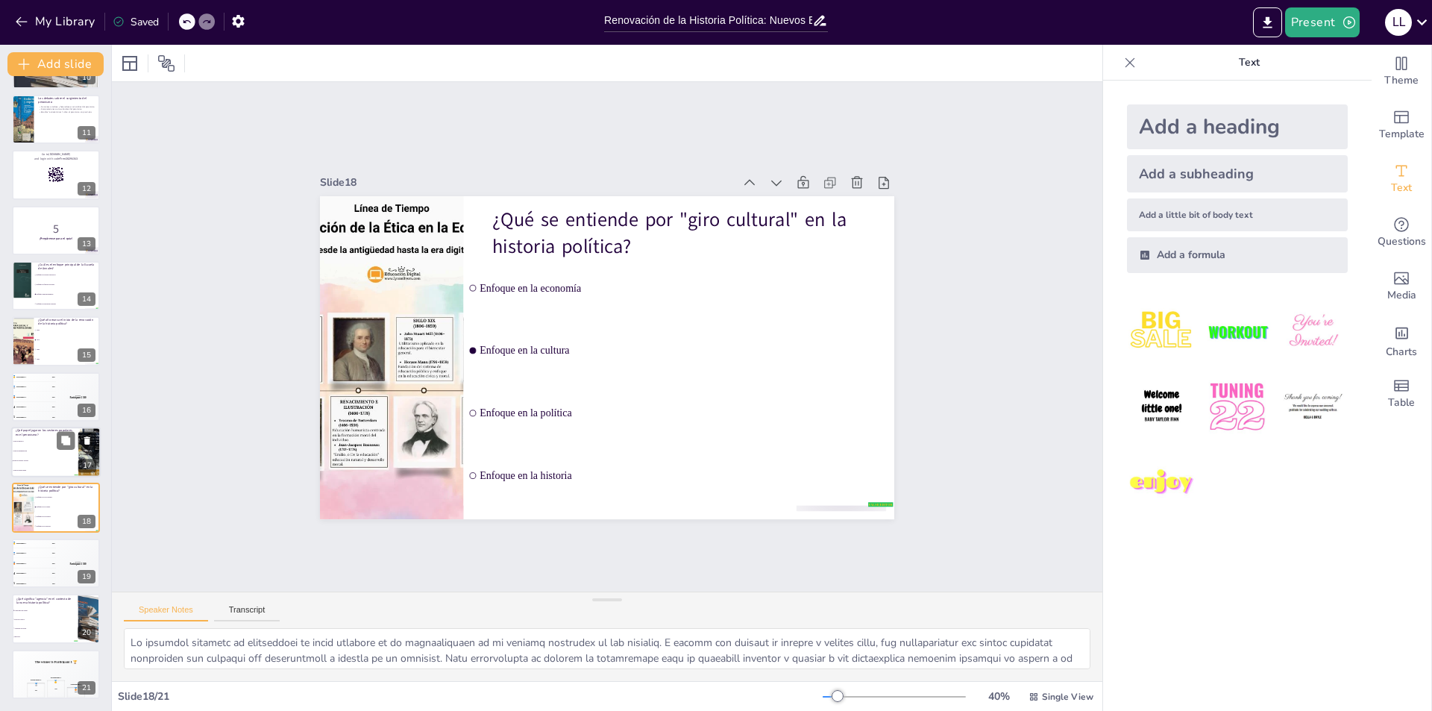
checkbox input "true"
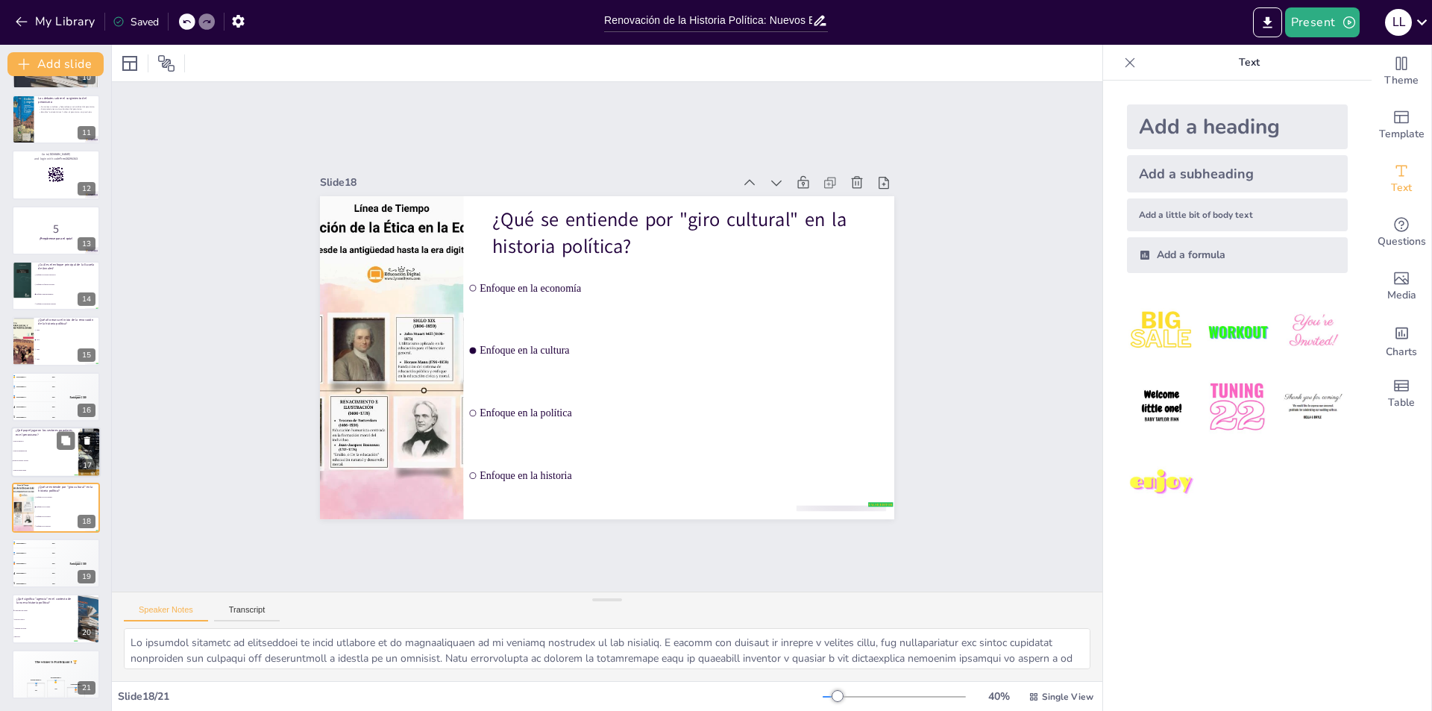
checkbox input "true"
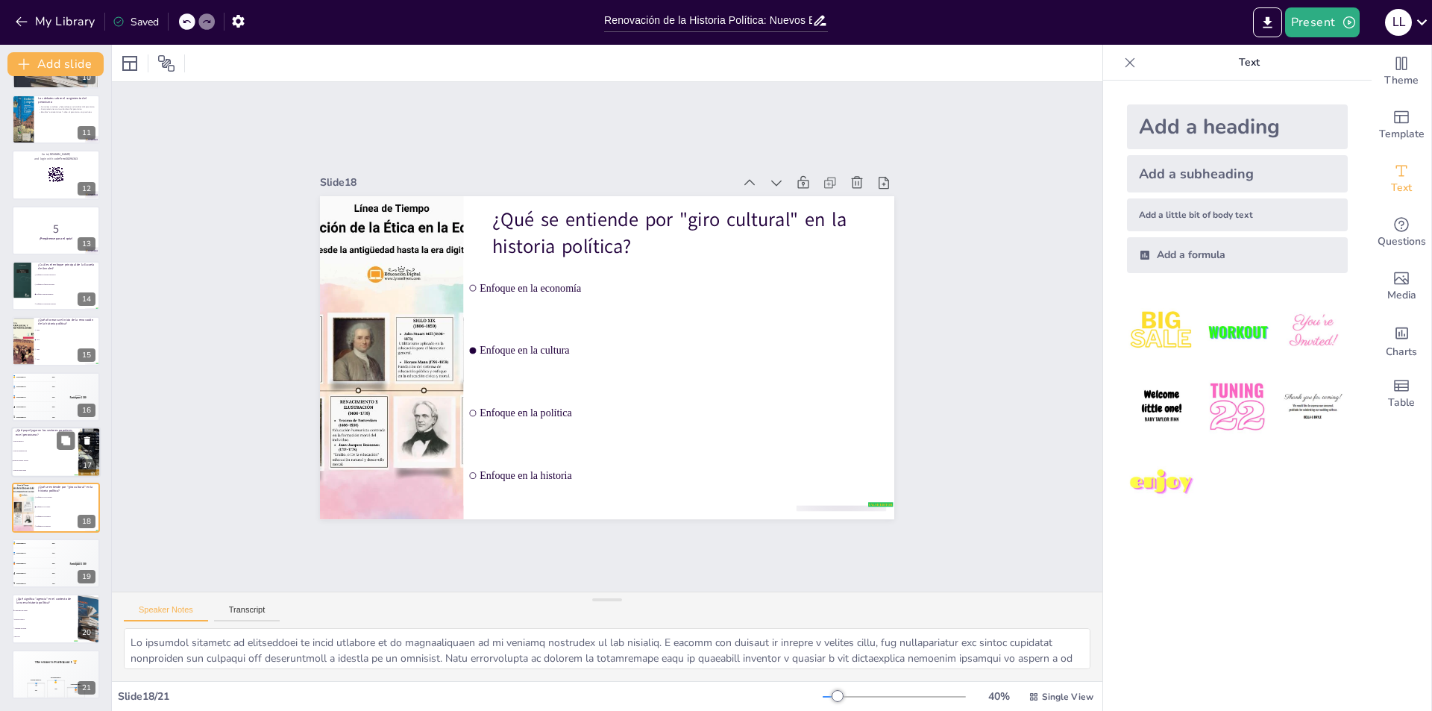
checkbox input "true"
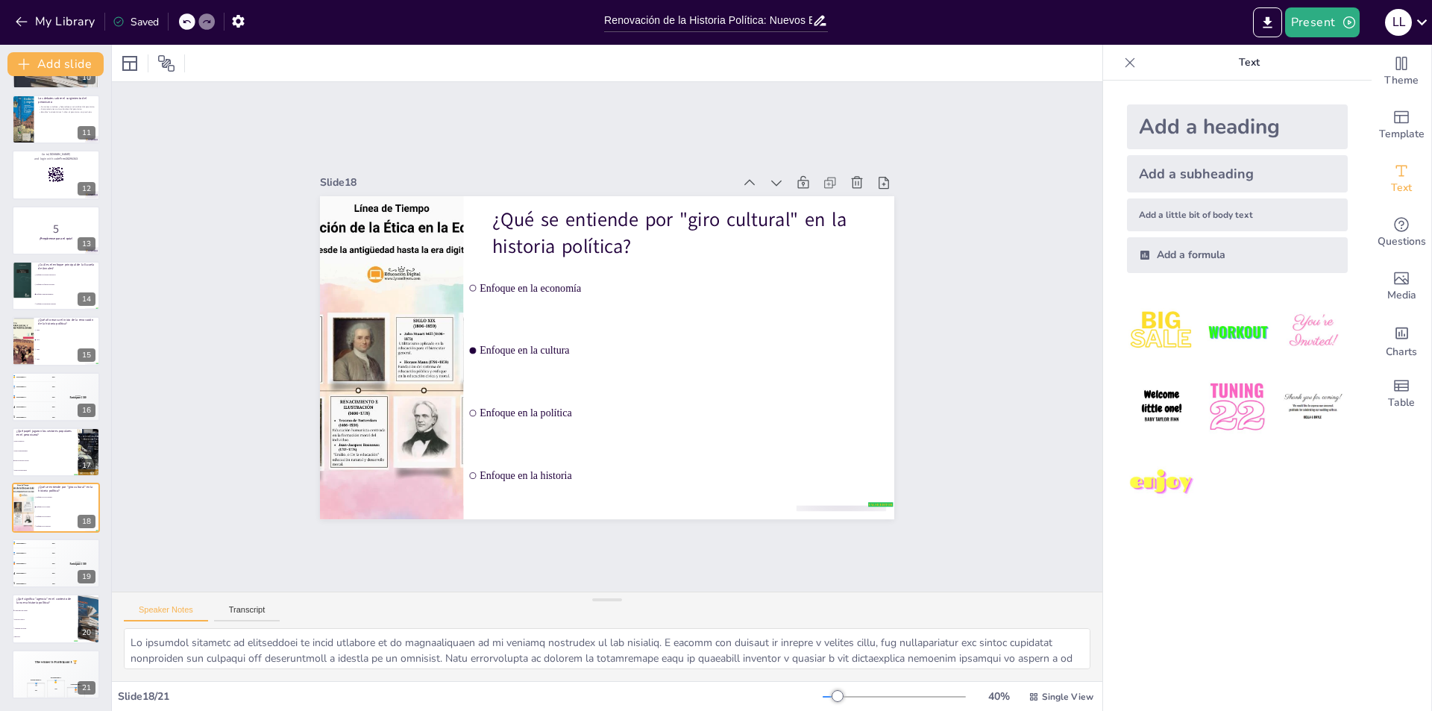
checkbox input "true"
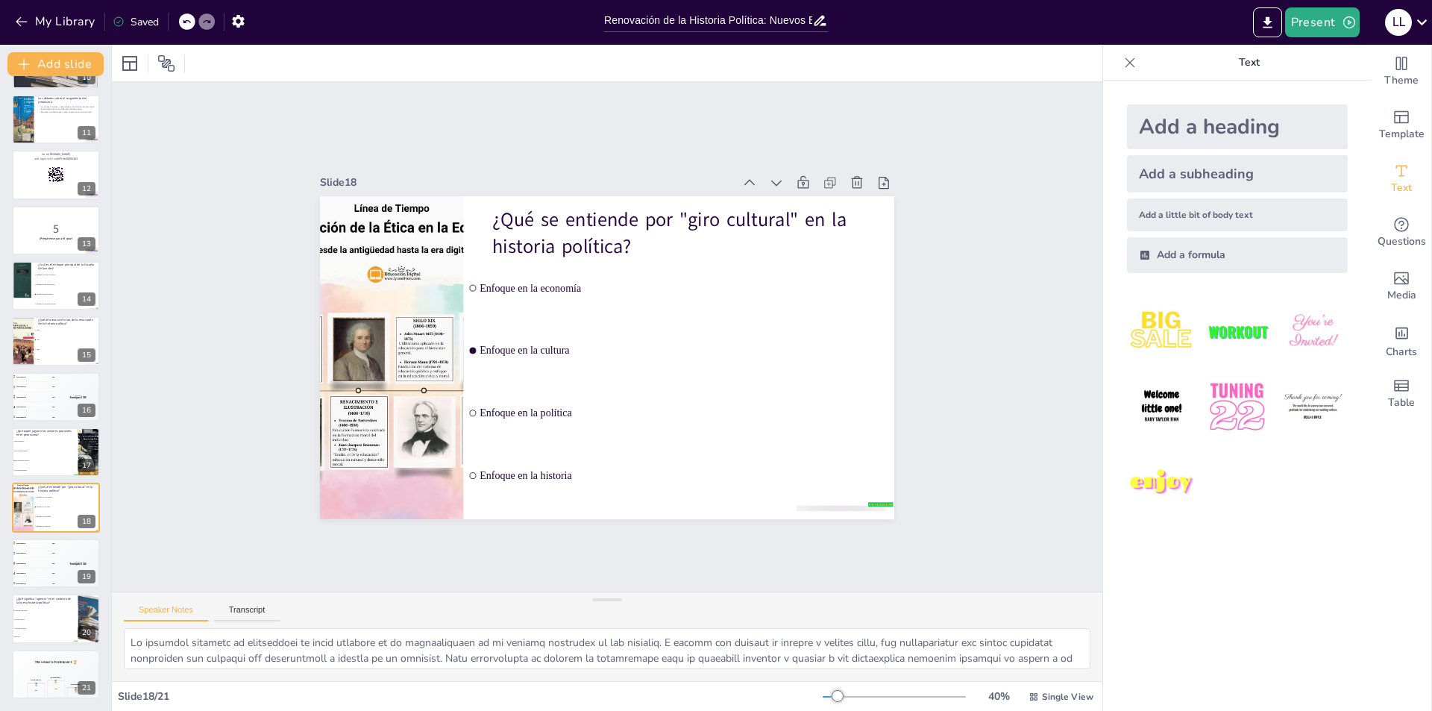
checkbox input "true"
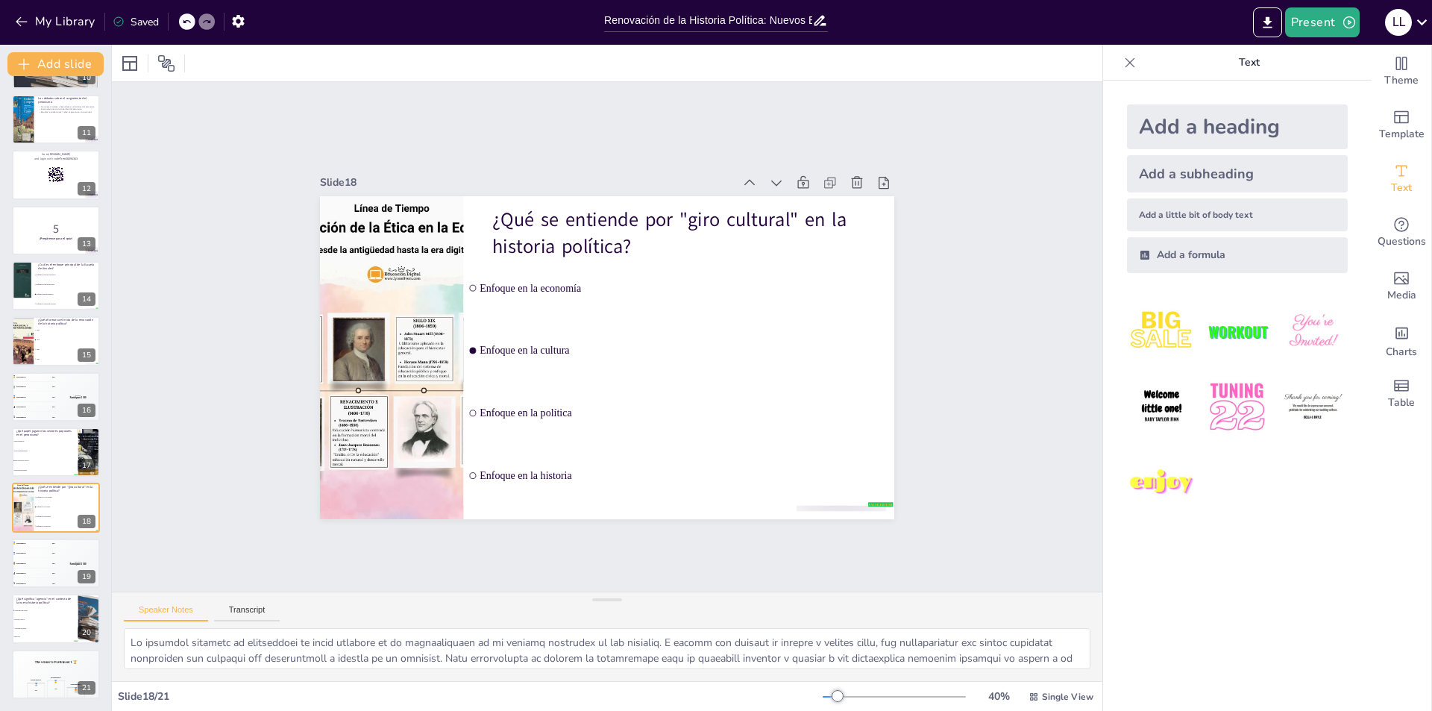
checkbox input "true"
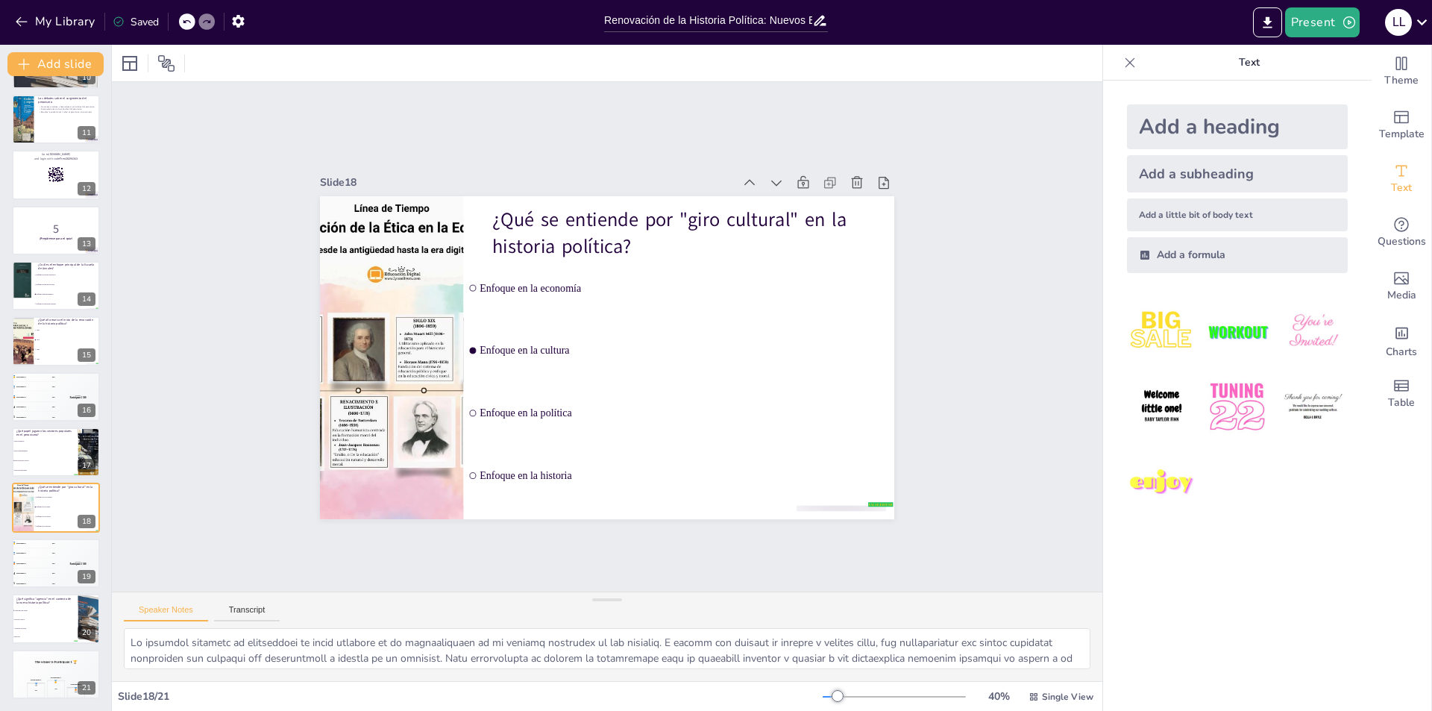
checkbox input "true"
